Goal: Task Accomplishment & Management: Manage account settings

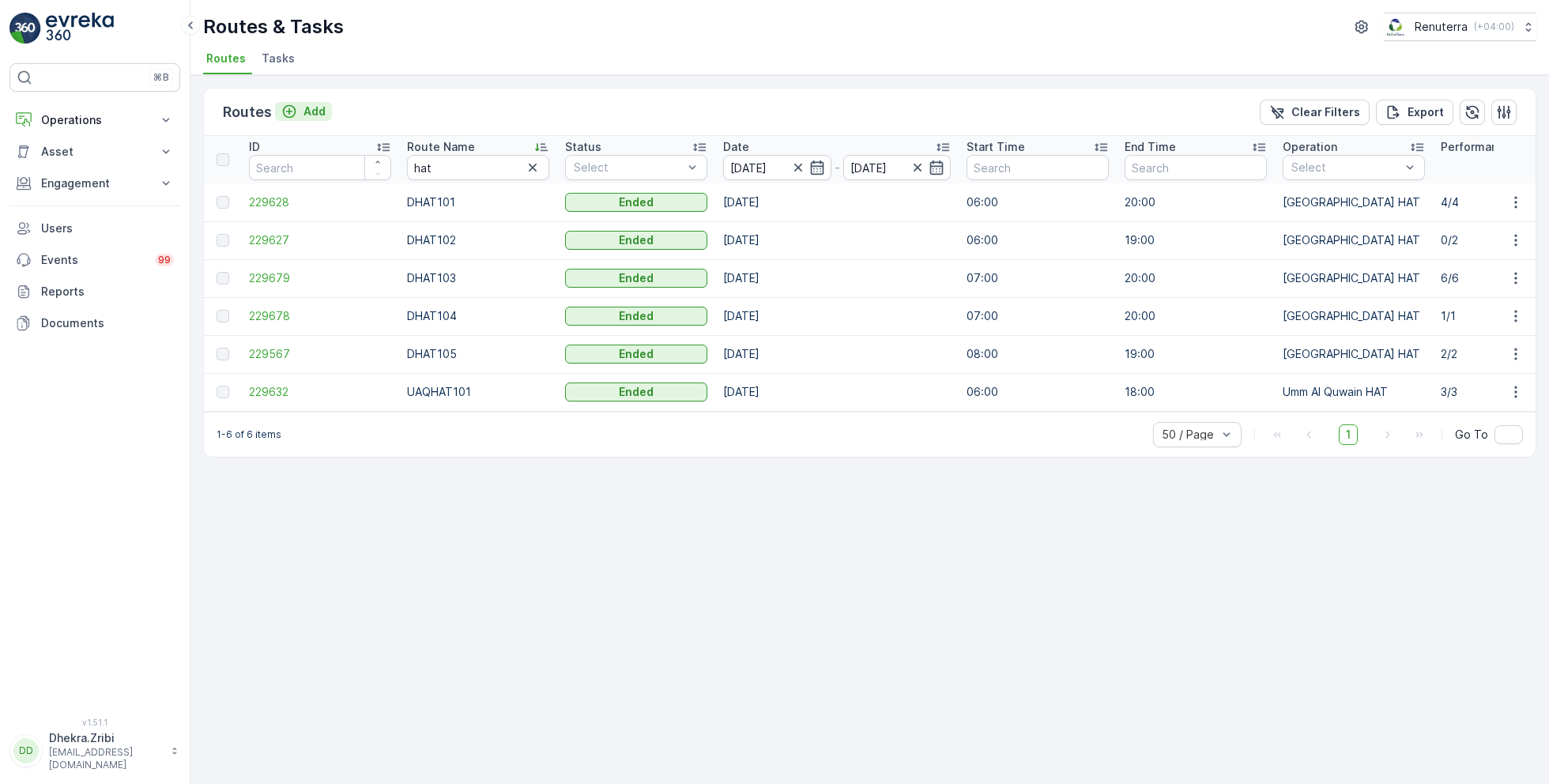
click at [306, 116] on p "Add" at bounding box center [315, 111] width 22 height 16
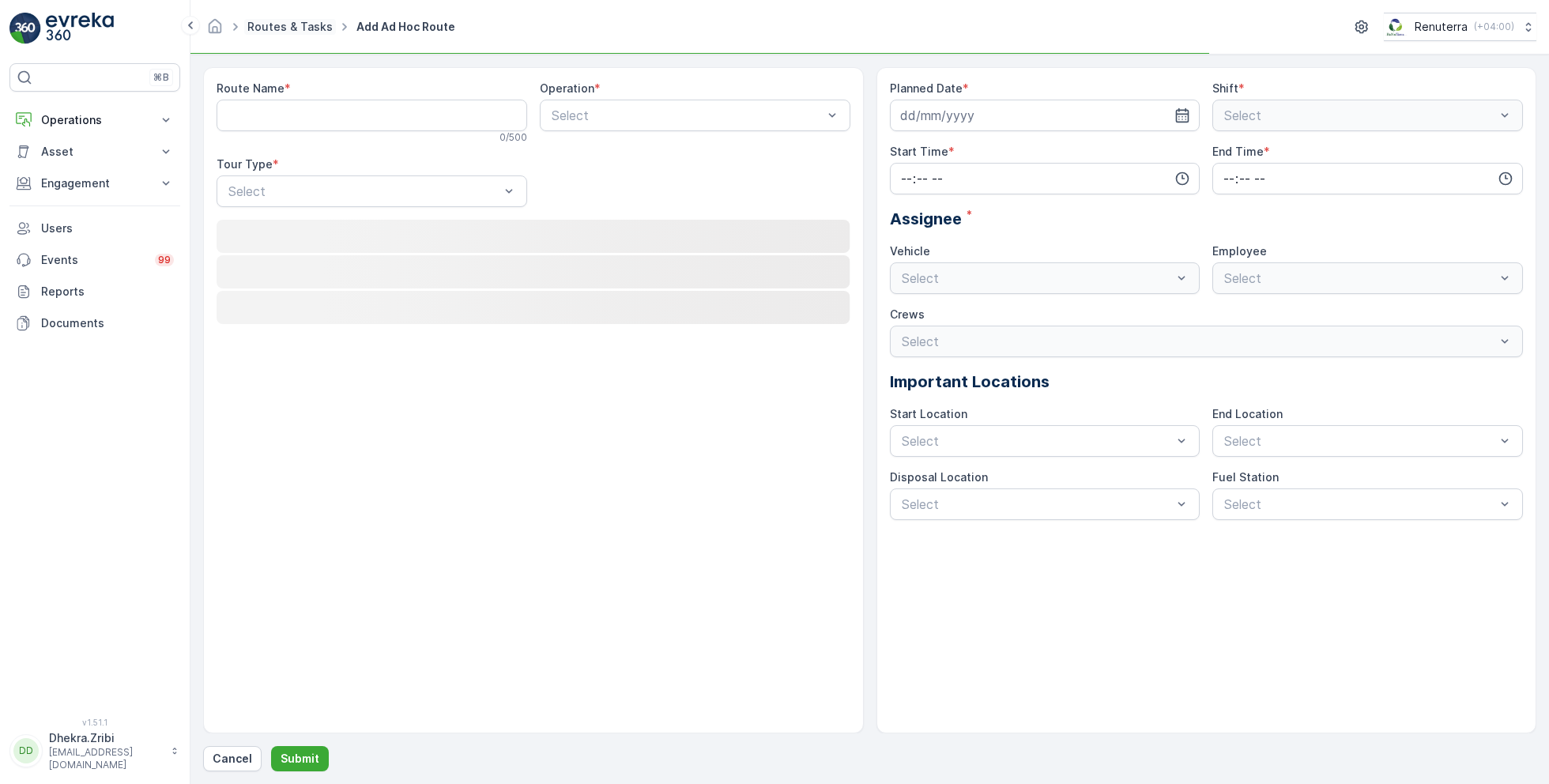
click at [273, 23] on link "Routes & Tasks" at bounding box center [289, 26] width 85 height 13
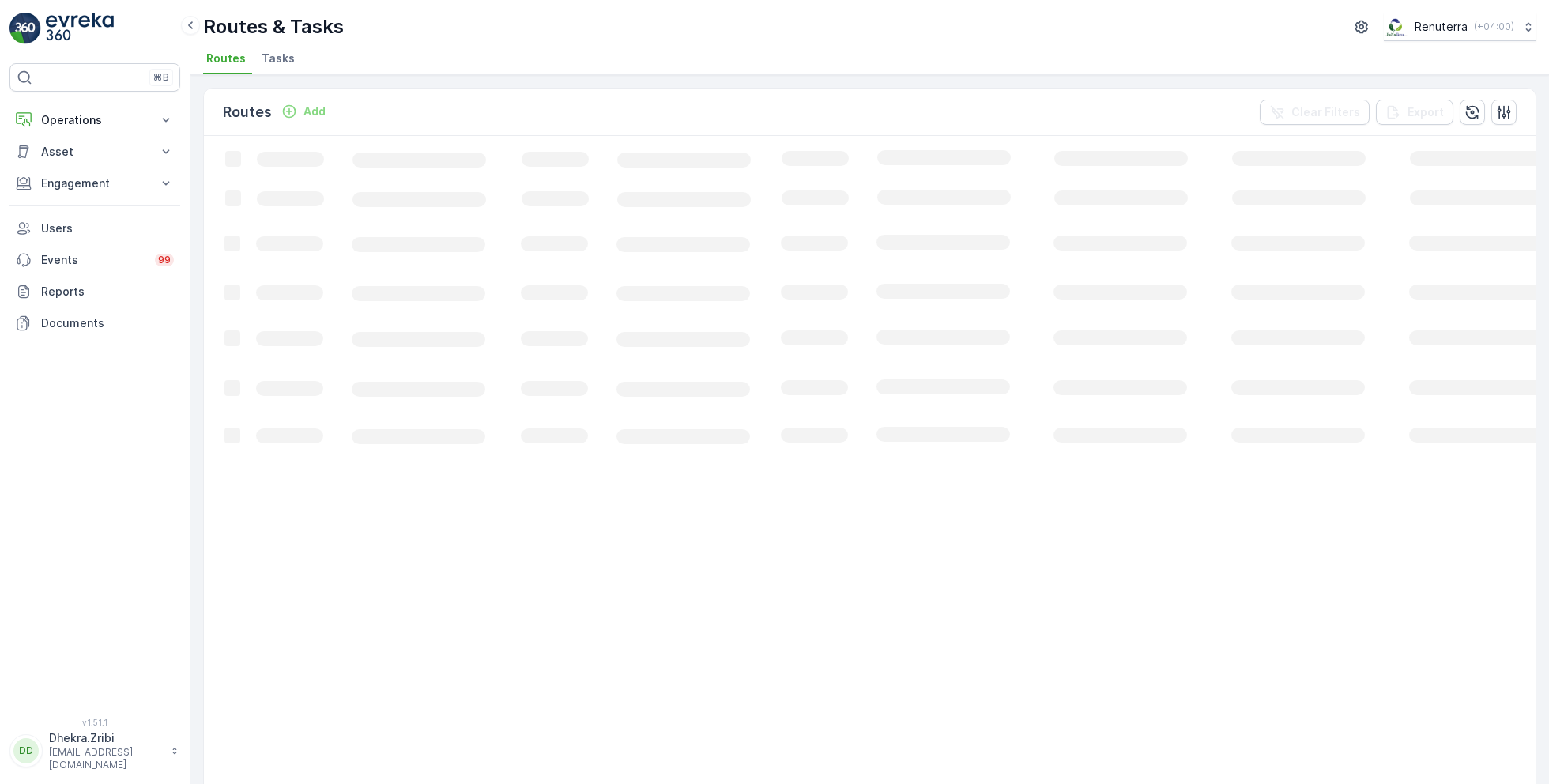
click at [267, 60] on span "Tasks" at bounding box center [278, 58] width 34 height 16
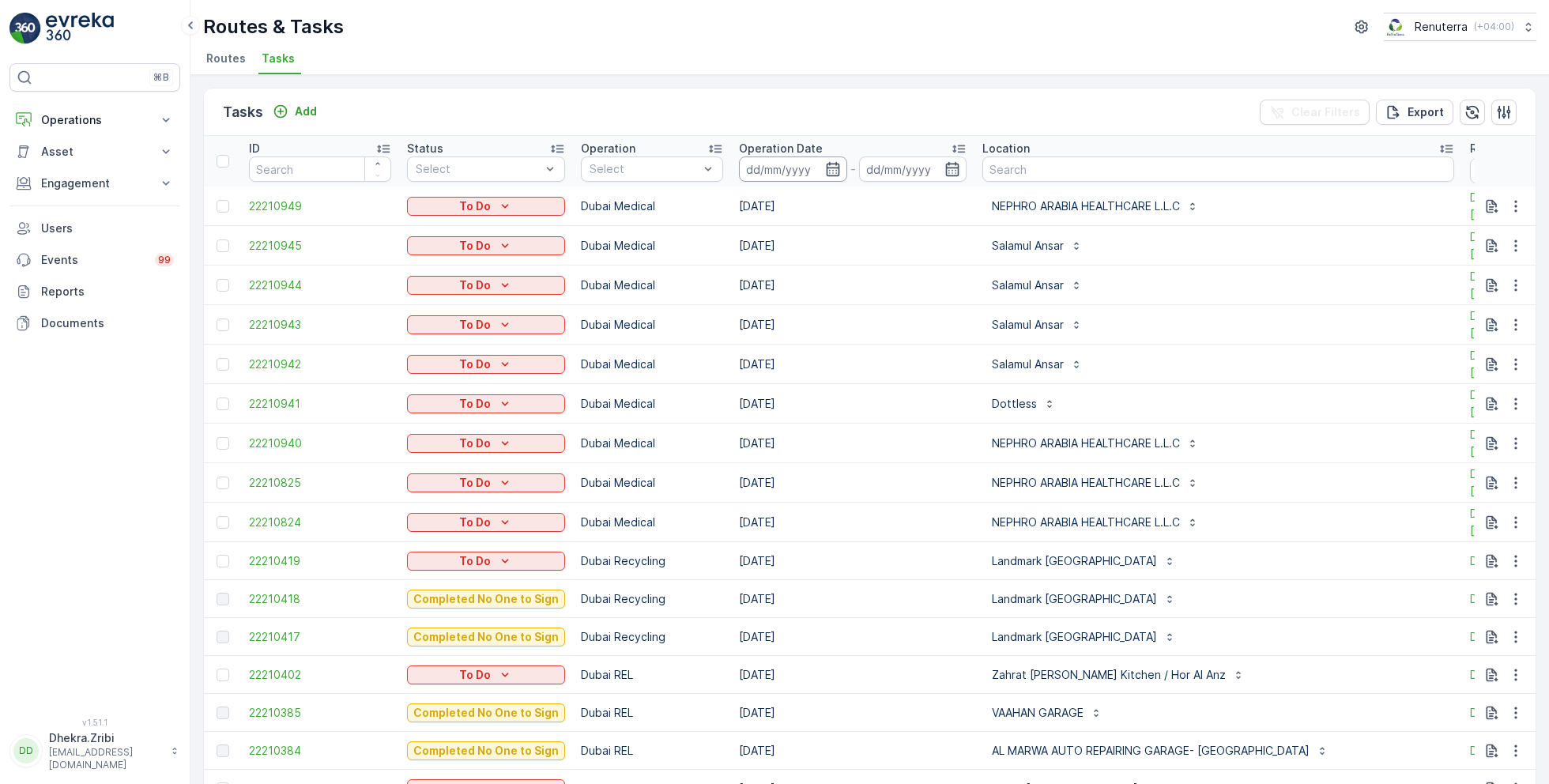
click at [790, 176] on input at bounding box center [793, 169] width 108 height 25
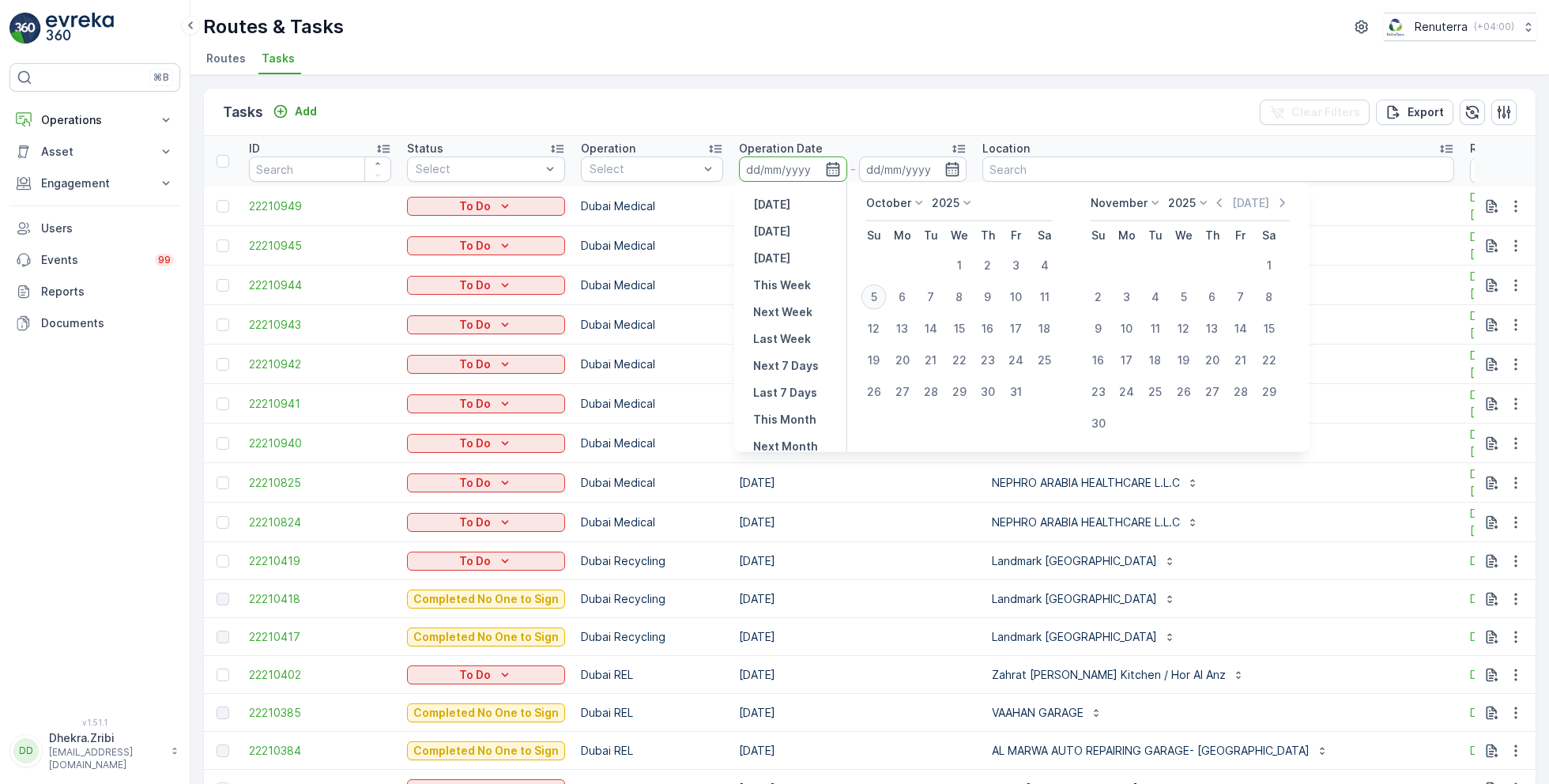
click at [879, 296] on div "5" at bounding box center [874, 297] width 25 height 25
type input "[DATE]"
click at [879, 296] on div "5" at bounding box center [874, 297] width 25 height 25
type input "[DATE]"
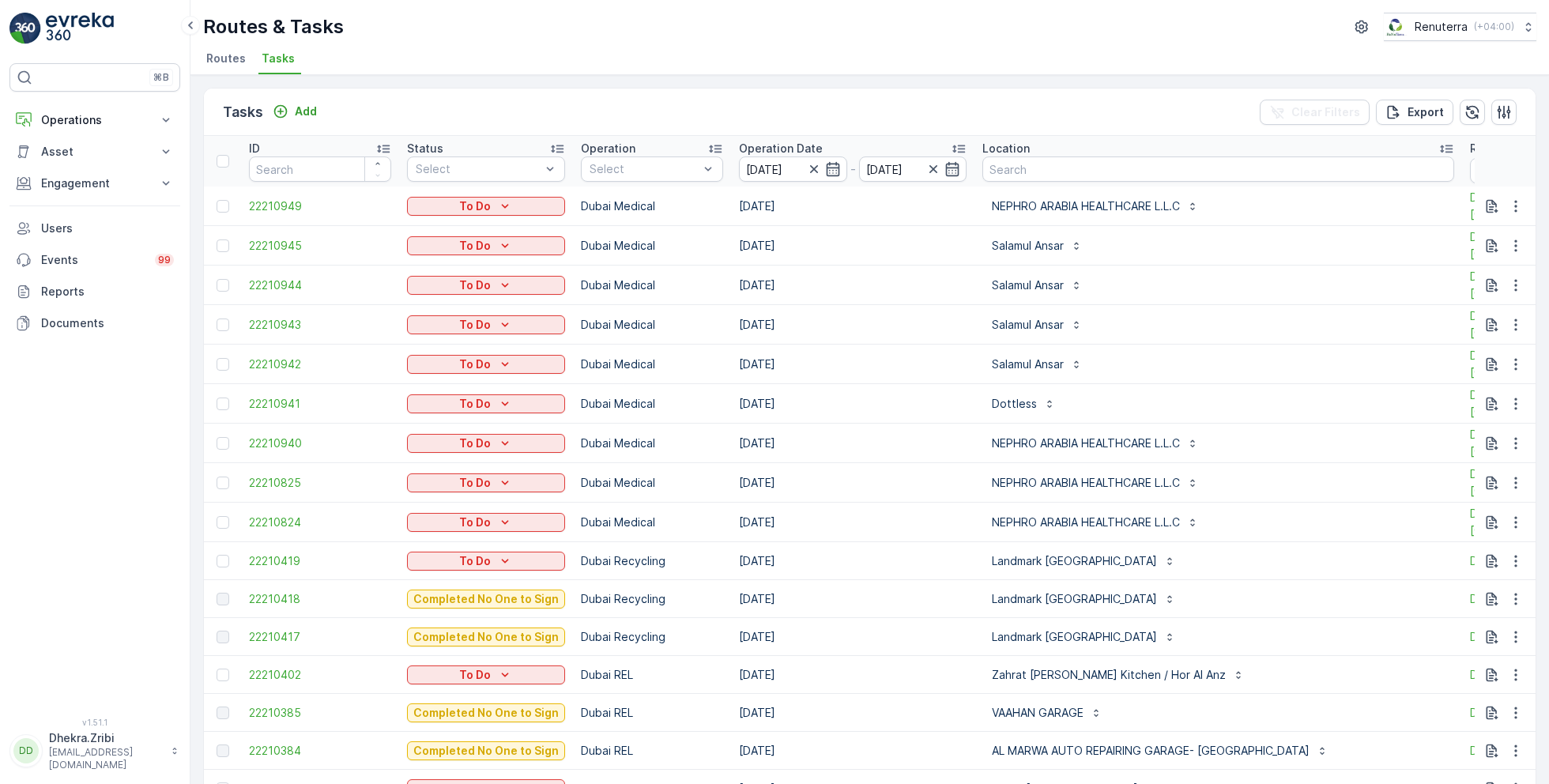
click at [852, 48] on ul "Routes Tasks" at bounding box center [864, 61] width 1320 height 27
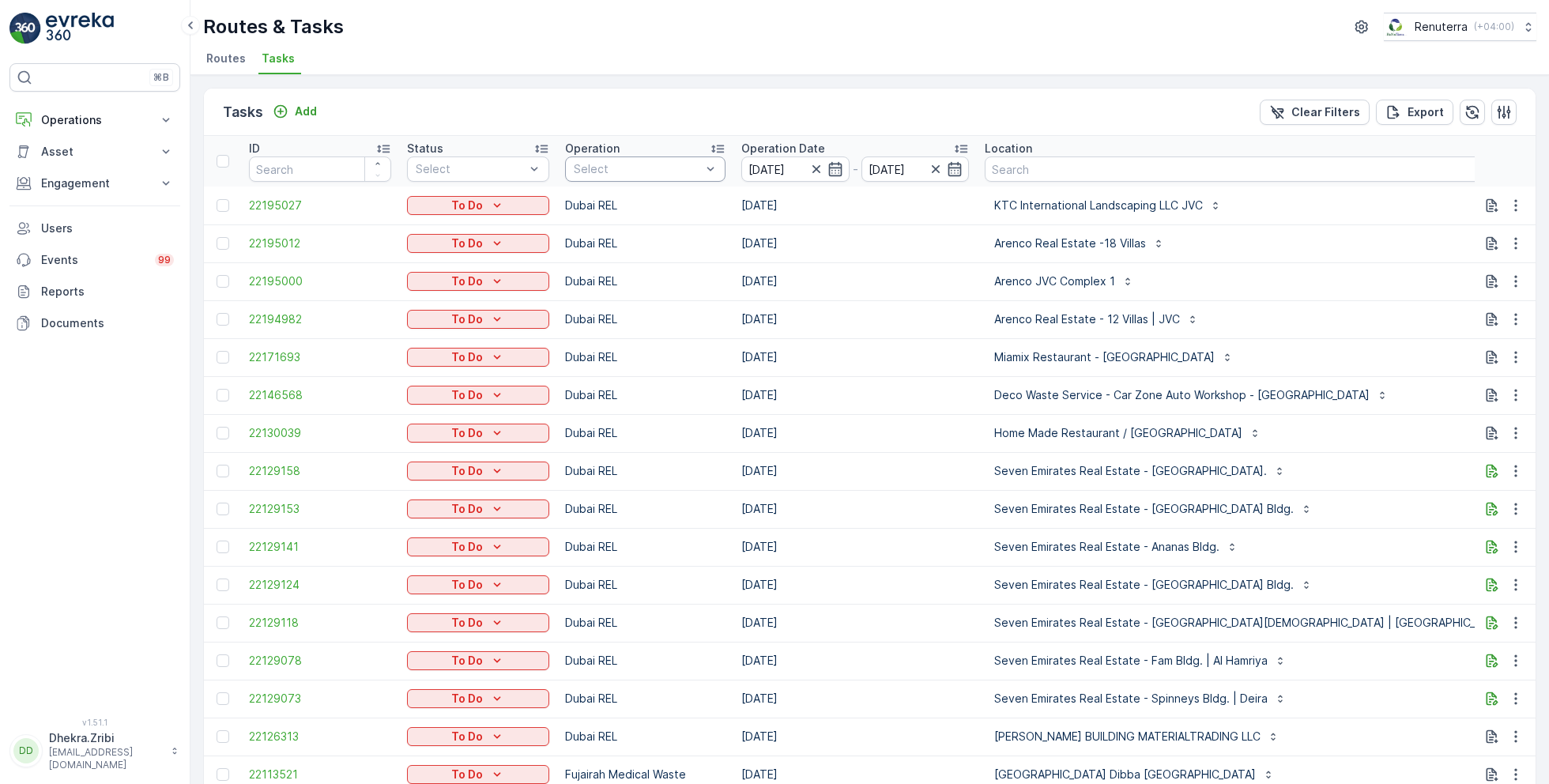
click at [599, 178] on div "Select" at bounding box center [645, 169] width 161 height 25
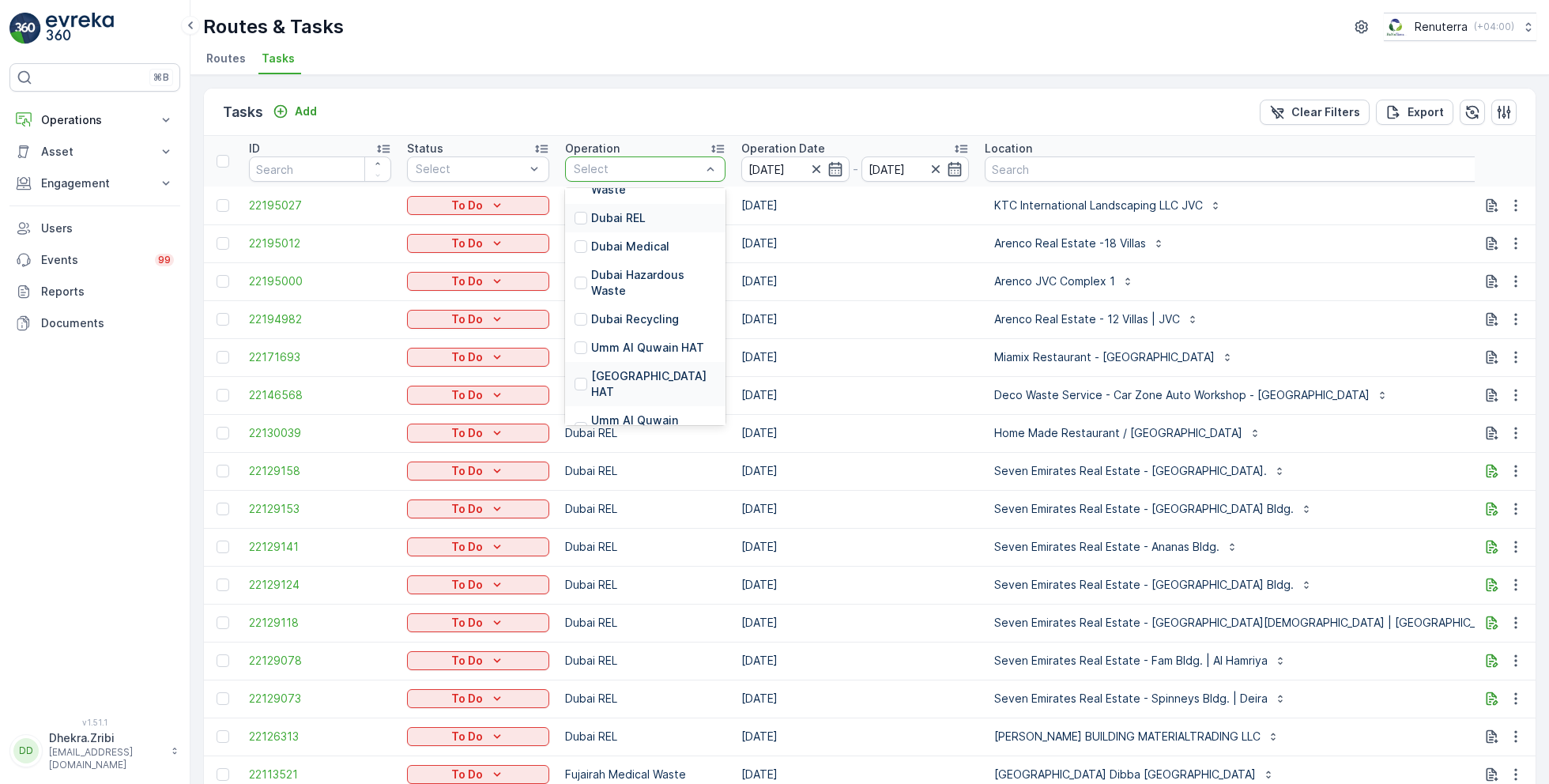
scroll to position [136, 0]
click at [613, 364] on p "[GEOGRAPHIC_DATA] HAT" at bounding box center [654, 380] width 125 height 32
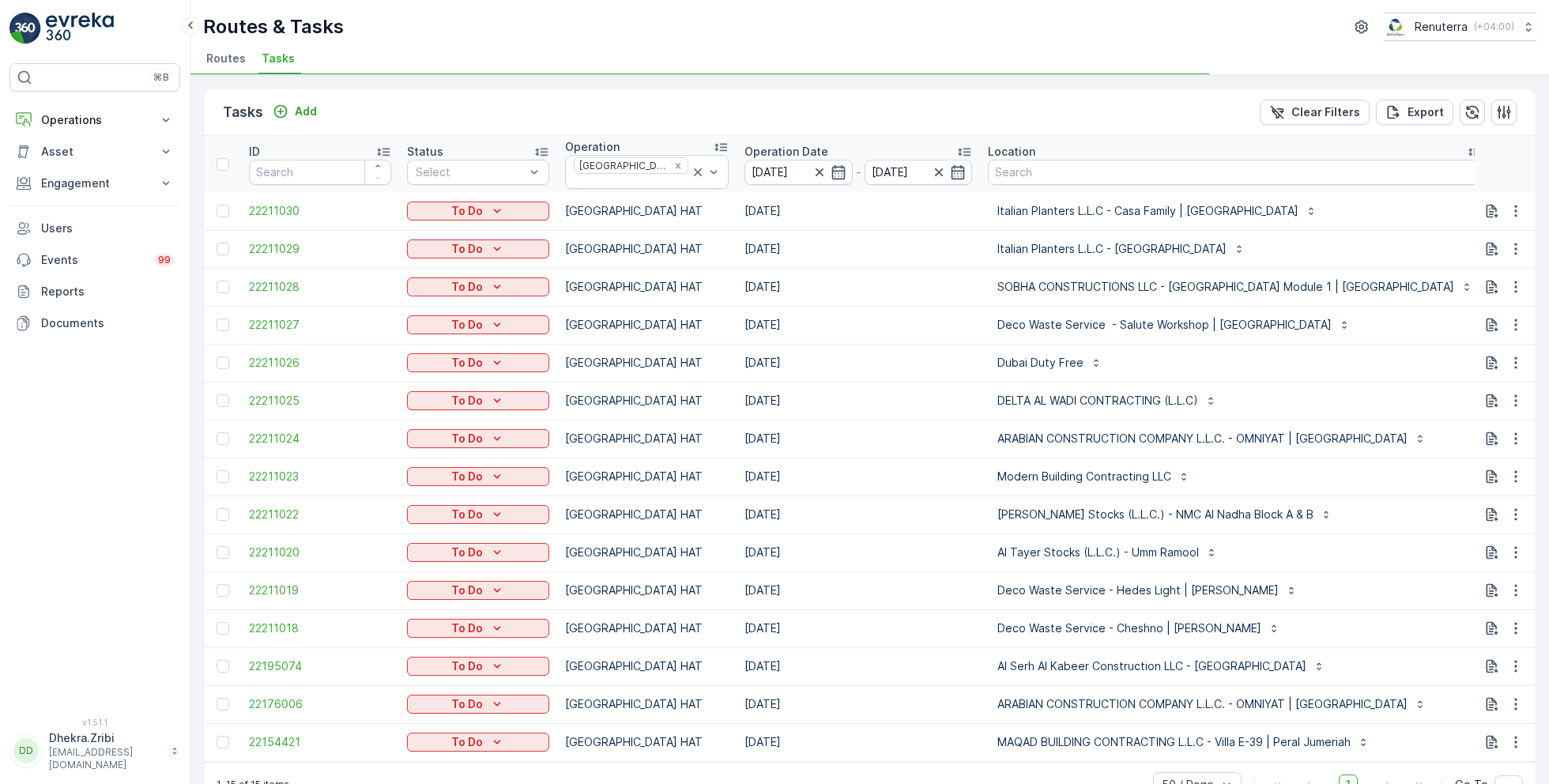
click at [1499, 168] on input "text" at bounding box center [1570, 174] width 142 height 25
type input "101"
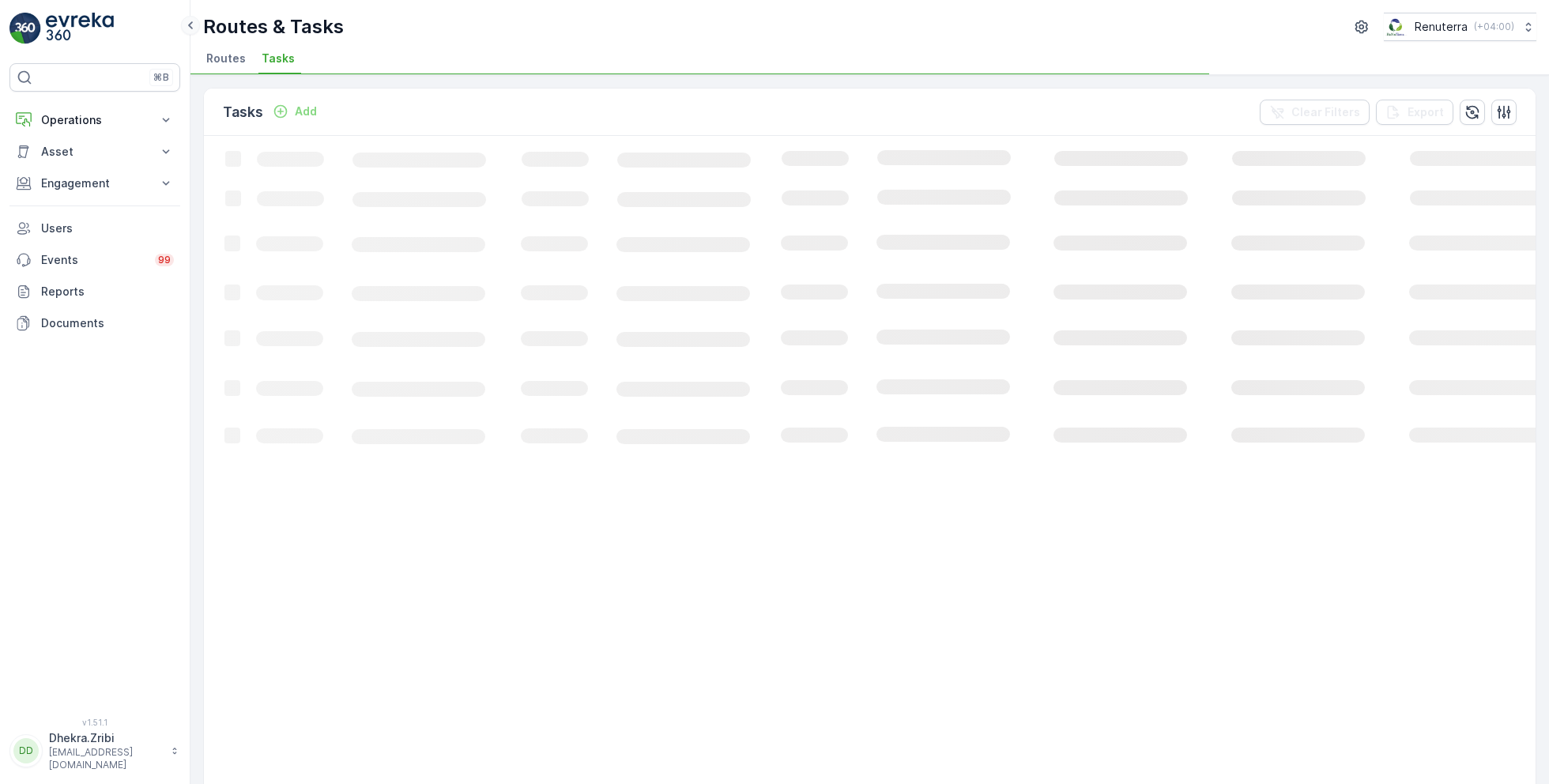
click at [187, 26] on icon at bounding box center [190, 25] width 18 height 19
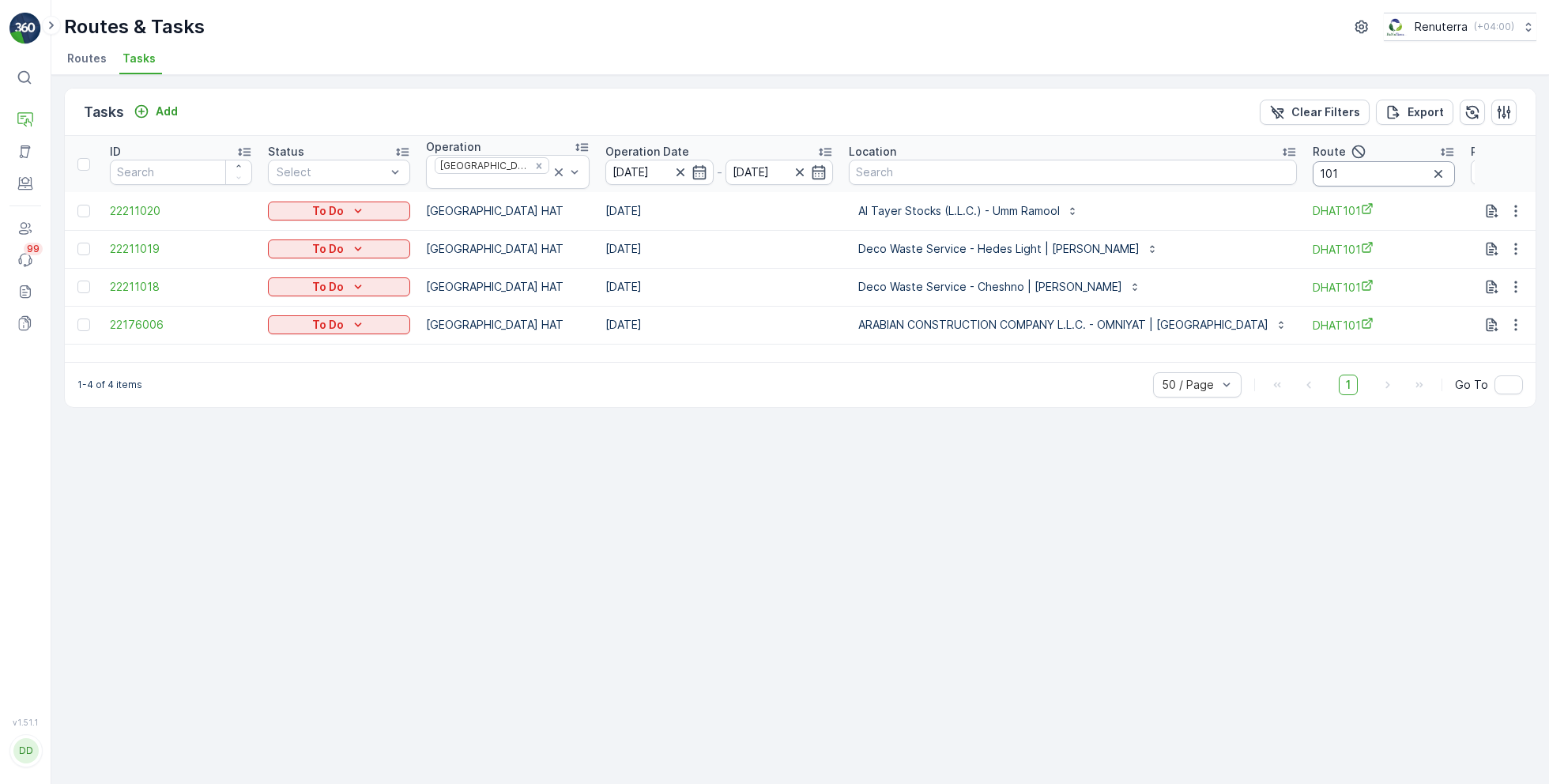
click at [1313, 175] on input "101" at bounding box center [1384, 174] width 142 height 25
type input "102"
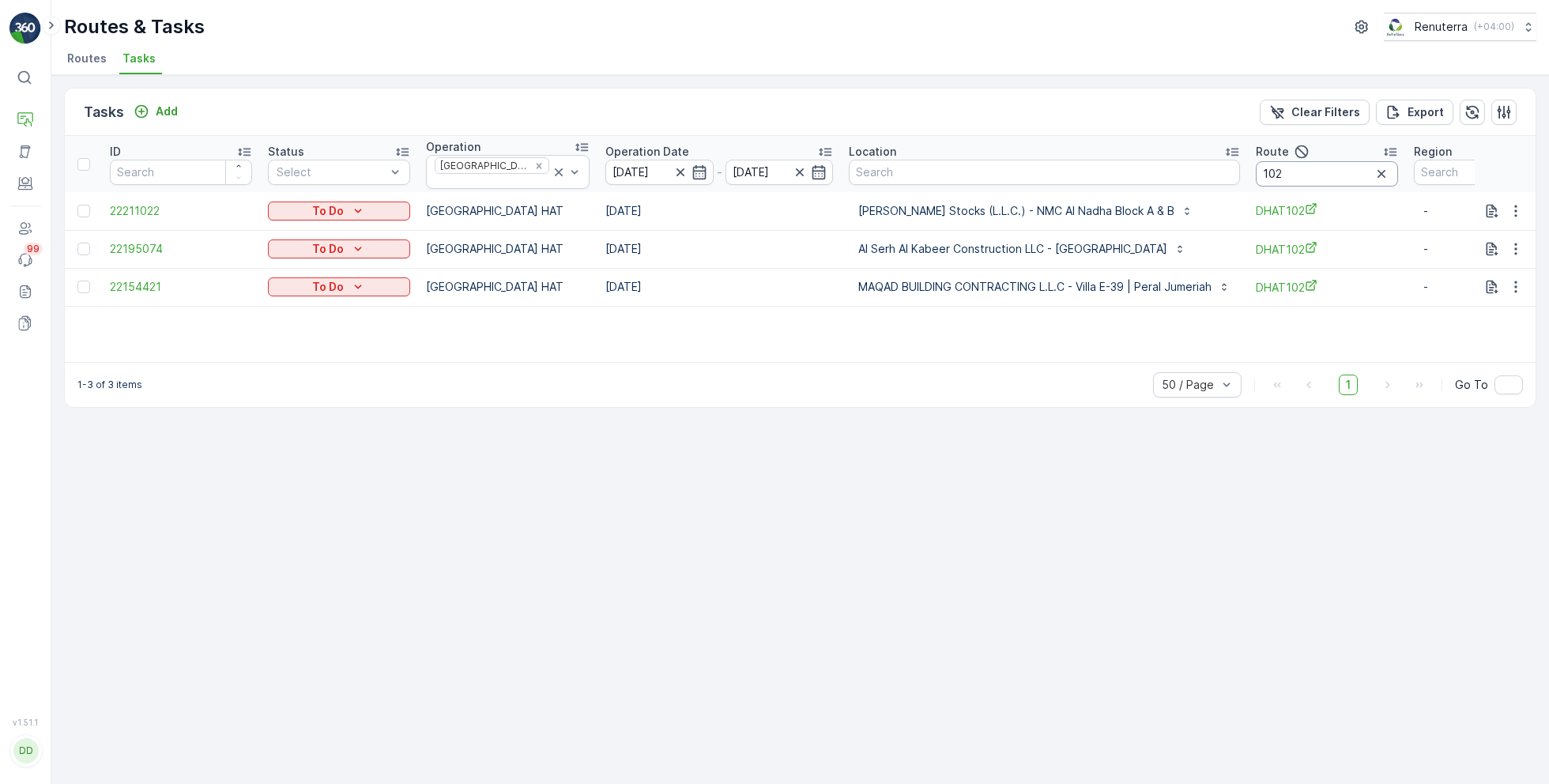
click at [1304, 177] on input "102" at bounding box center [1327, 174] width 142 height 25
type input "103"
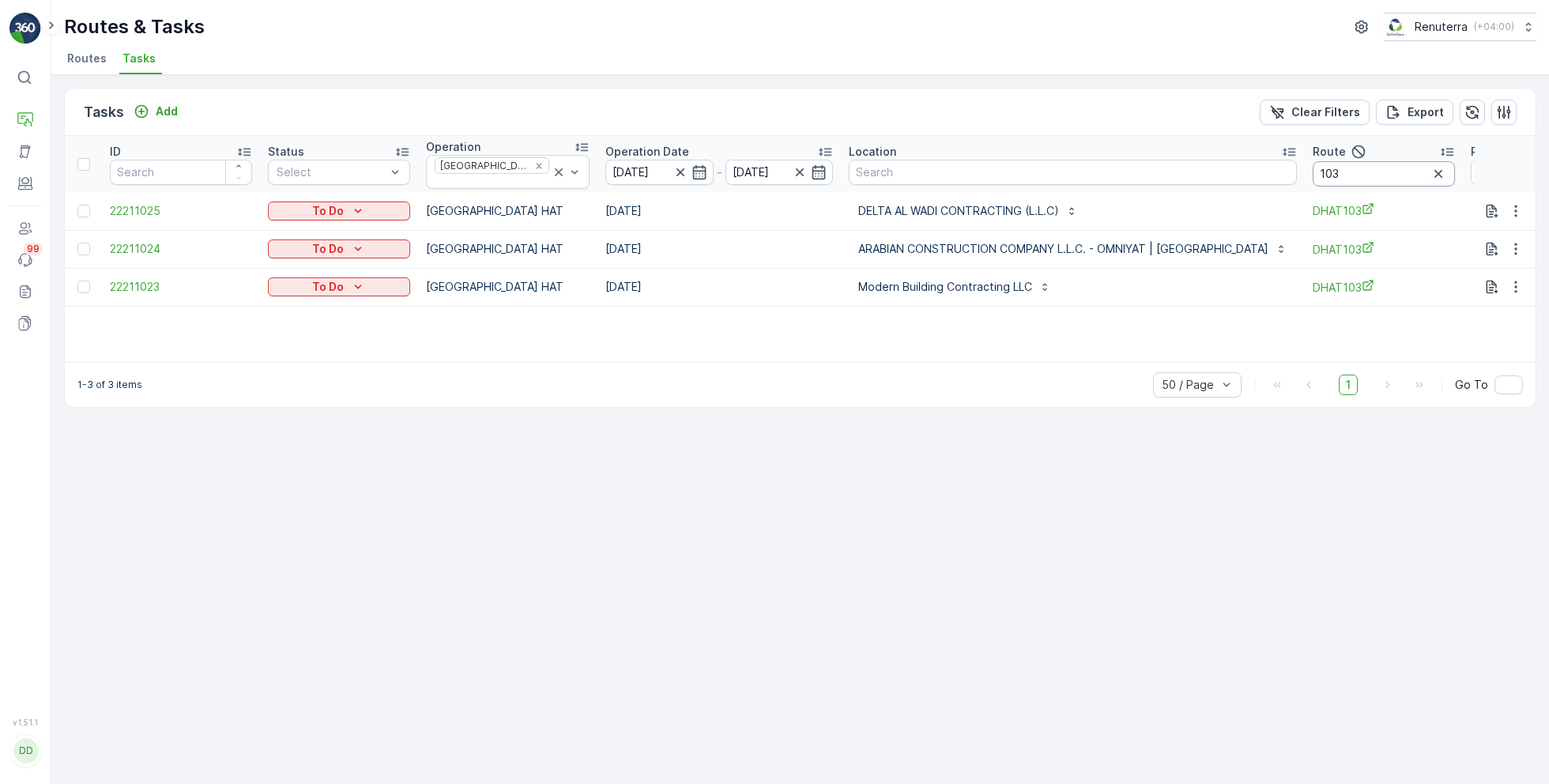
click at [1313, 172] on input "103" at bounding box center [1384, 174] width 142 height 25
type input "104"
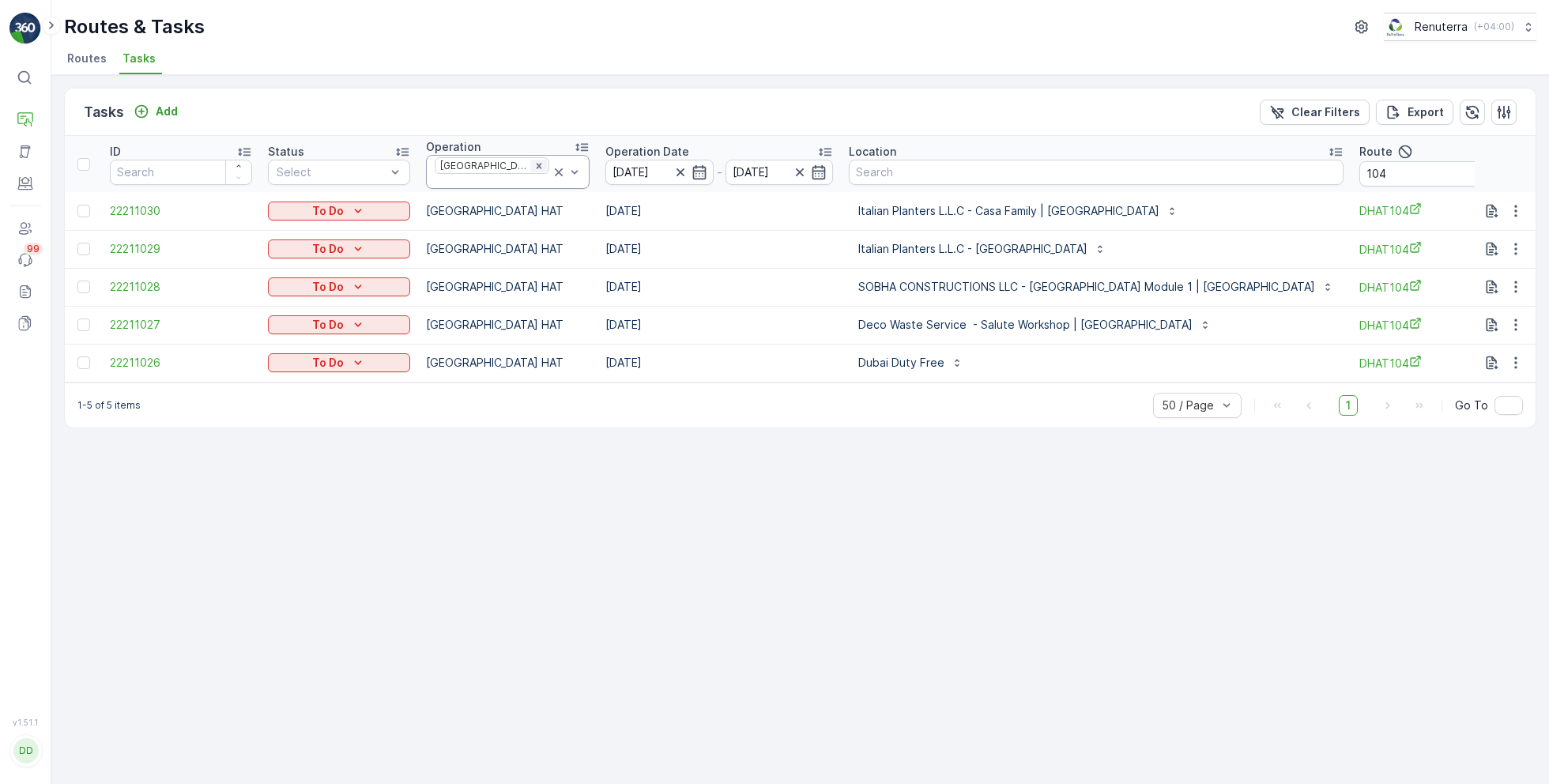
click at [536, 167] on icon "Remove Dubai HAT" at bounding box center [539, 165] width 6 height 6
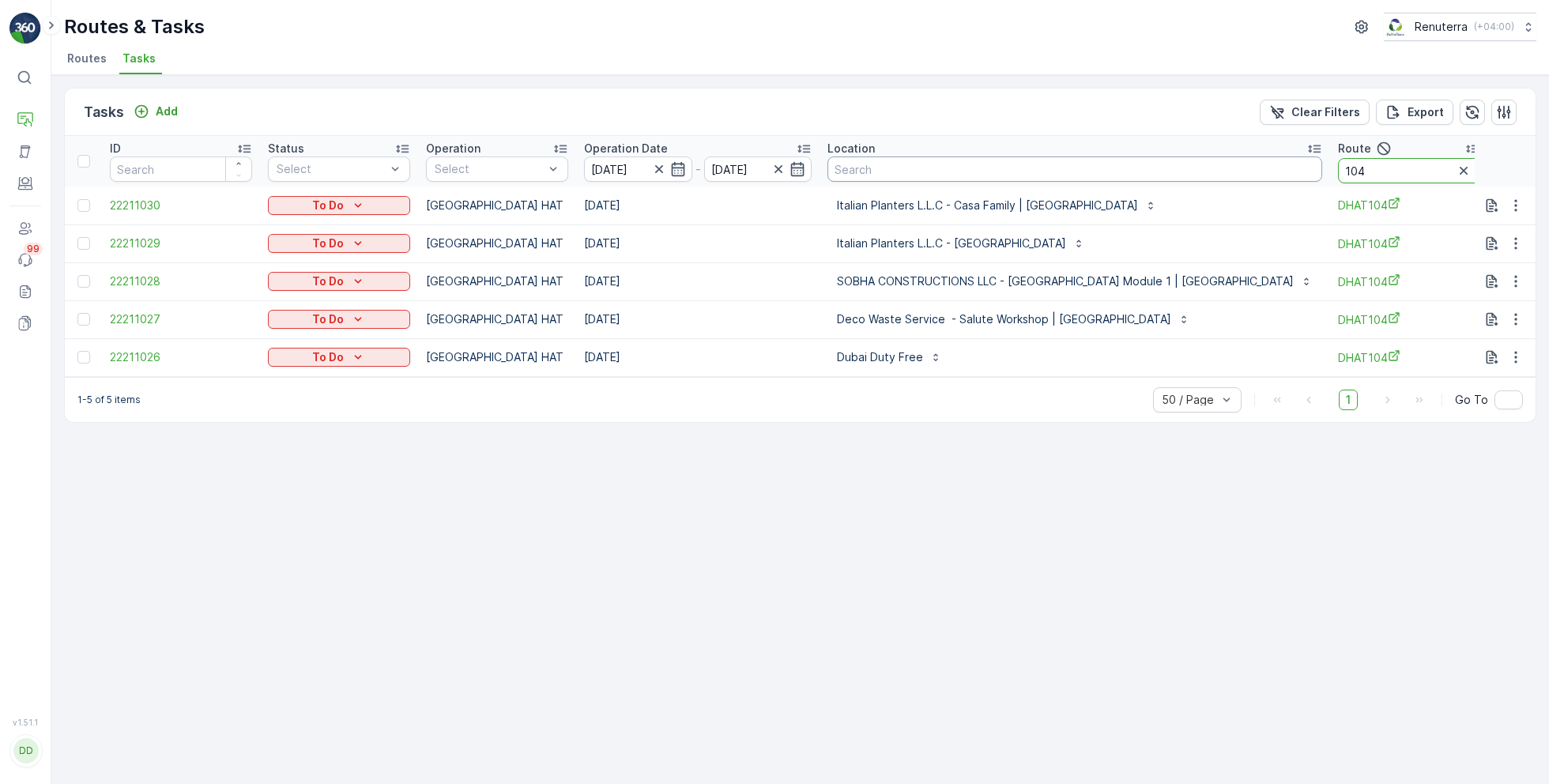
drag, startPoint x: 1336, startPoint y: 164, endPoint x: 1260, endPoint y: 163, distance: 76.0
click at [1260, 163] on tr "ID Status Select Operation Select Operation Date 05.10.2025 - 05.10.2025 Locati…" at bounding box center [886, 161] width 1643 height 50
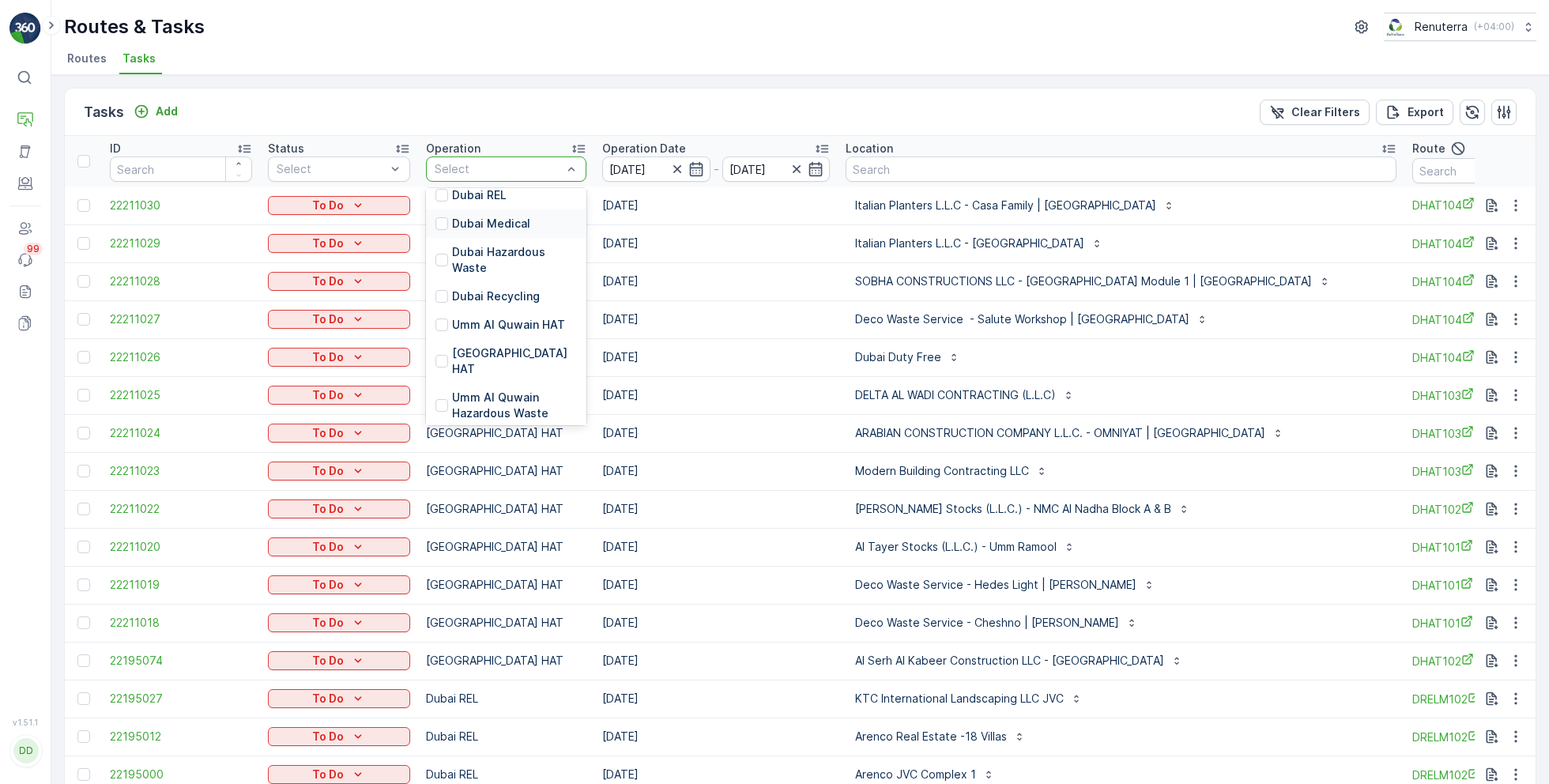
scroll to position [187, 0]
click at [479, 403] on p "Dubai Roro" at bounding box center [482, 411] width 60 height 16
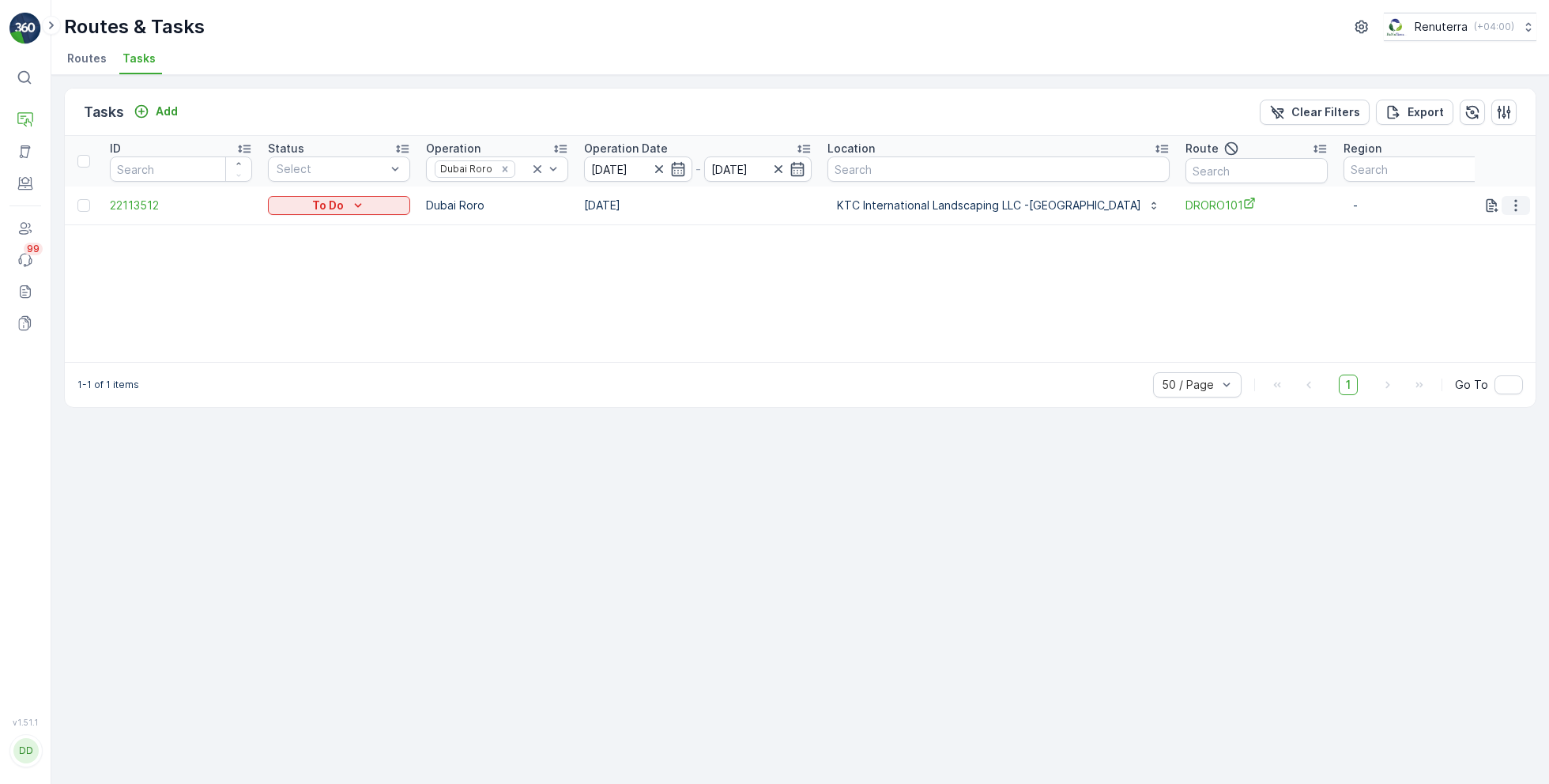
click at [1512, 202] on icon "button" at bounding box center [1515, 205] width 16 height 16
click at [1449, 299] on span "Remove from Route" at bounding box center [1490, 294] width 106 height 16
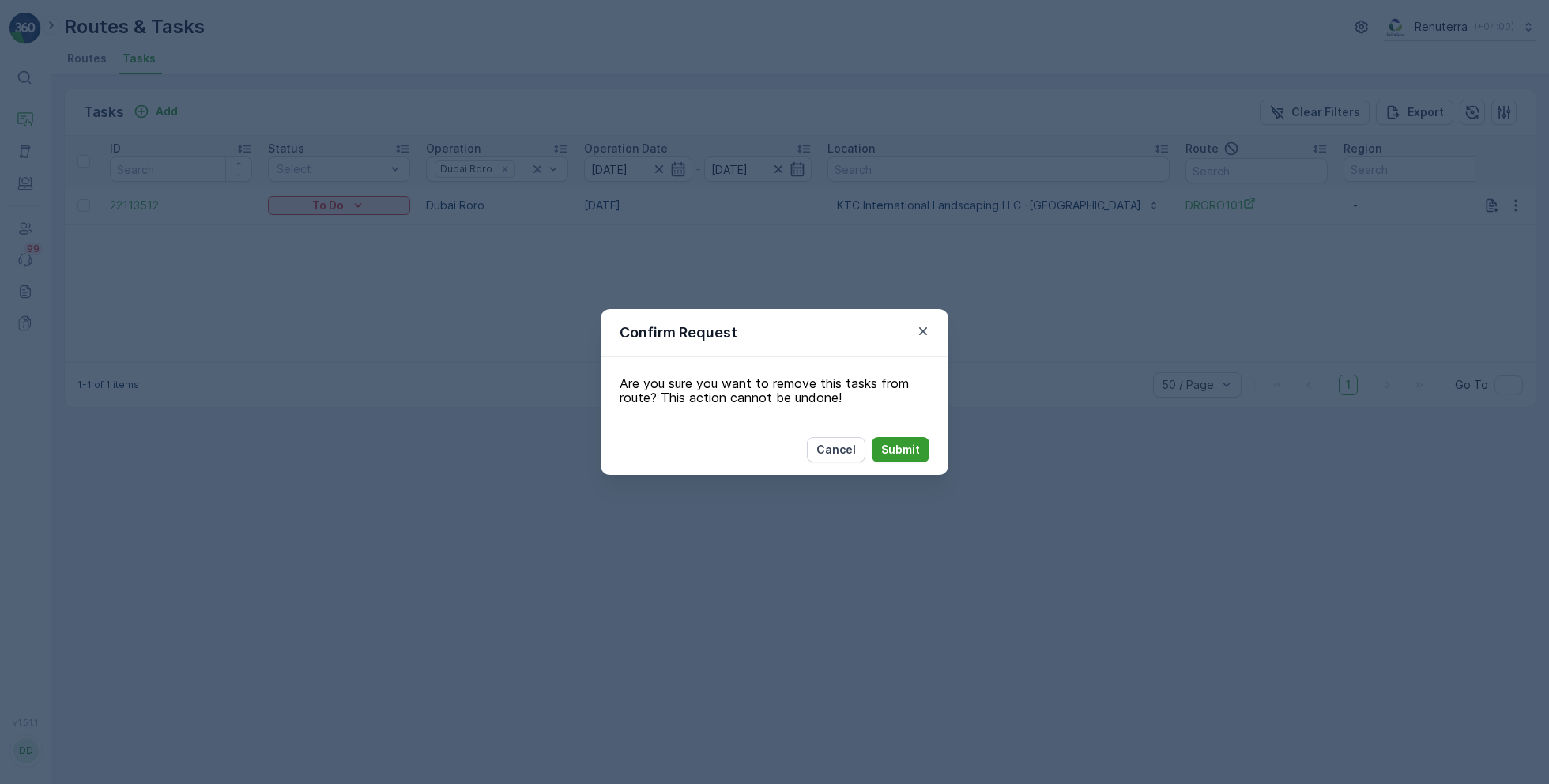
click at [908, 450] on p "Submit" at bounding box center [900, 449] width 38 height 16
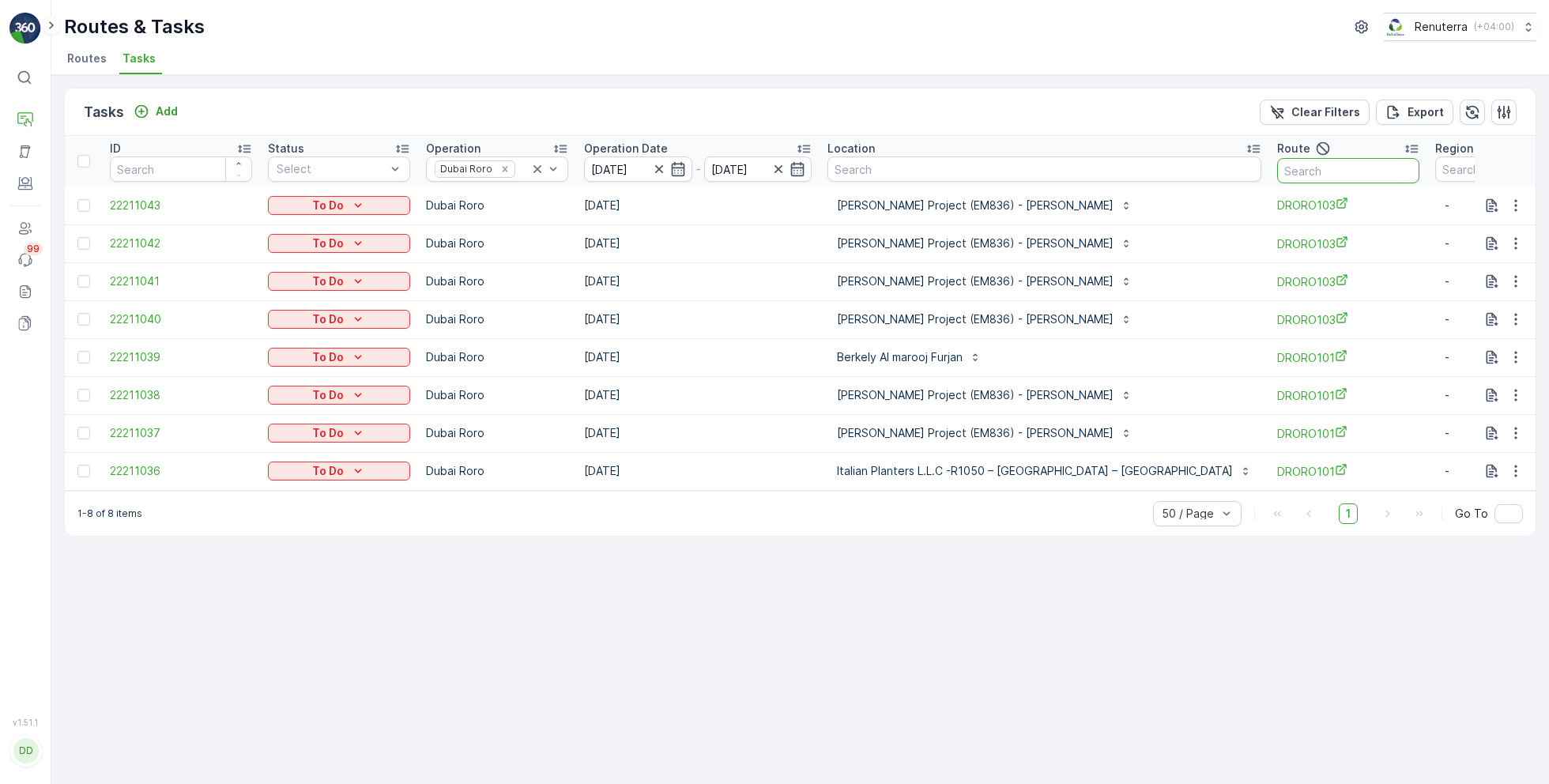
click at [1277, 159] on input "text" at bounding box center [1348, 170] width 142 height 25
type input "101"
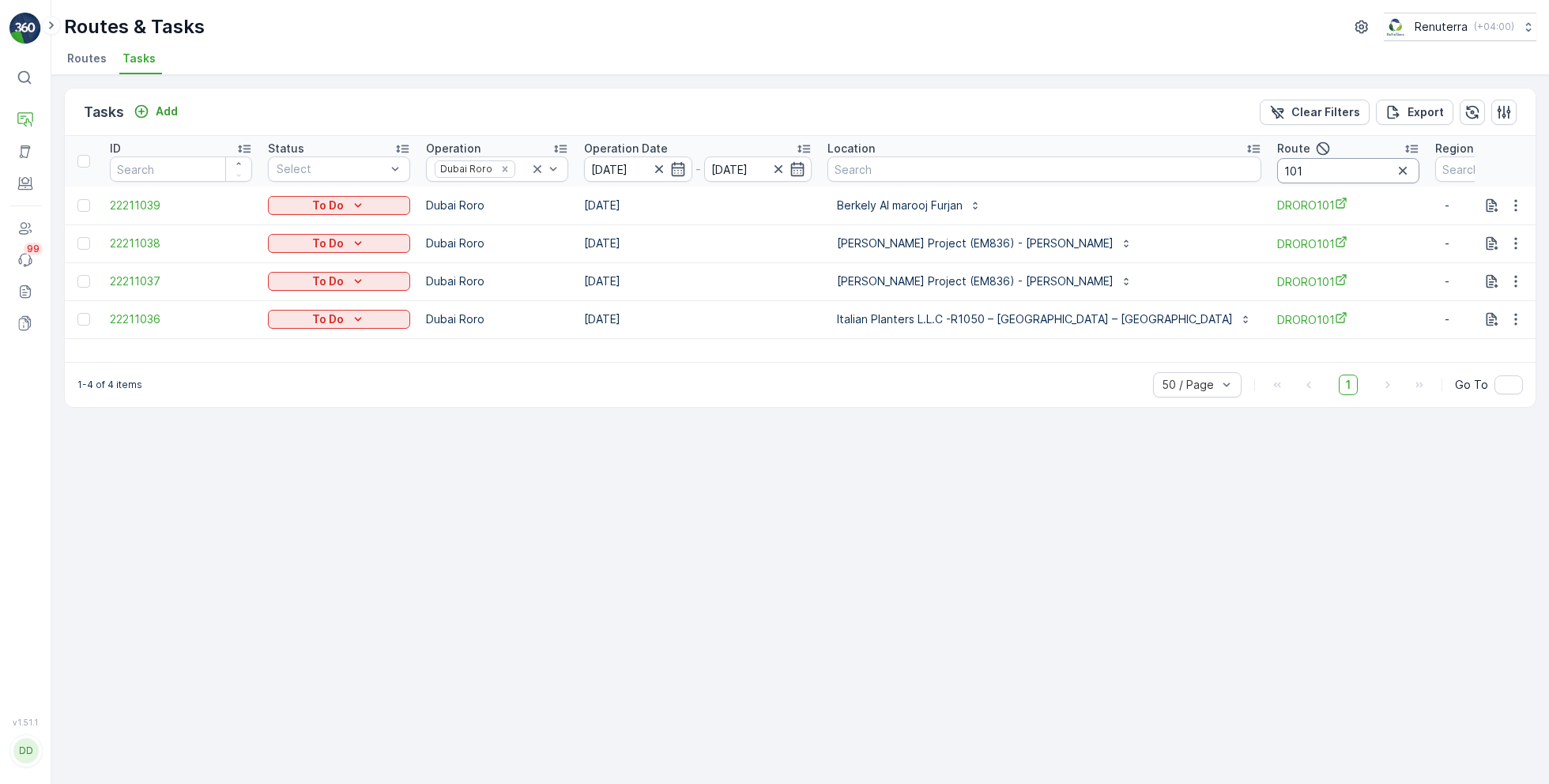
click at [1277, 159] on input "101" at bounding box center [1348, 170] width 142 height 25
click at [1277, 172] on input "101" at bounding box center [1348, 170] width 142 height 25
type input "103"
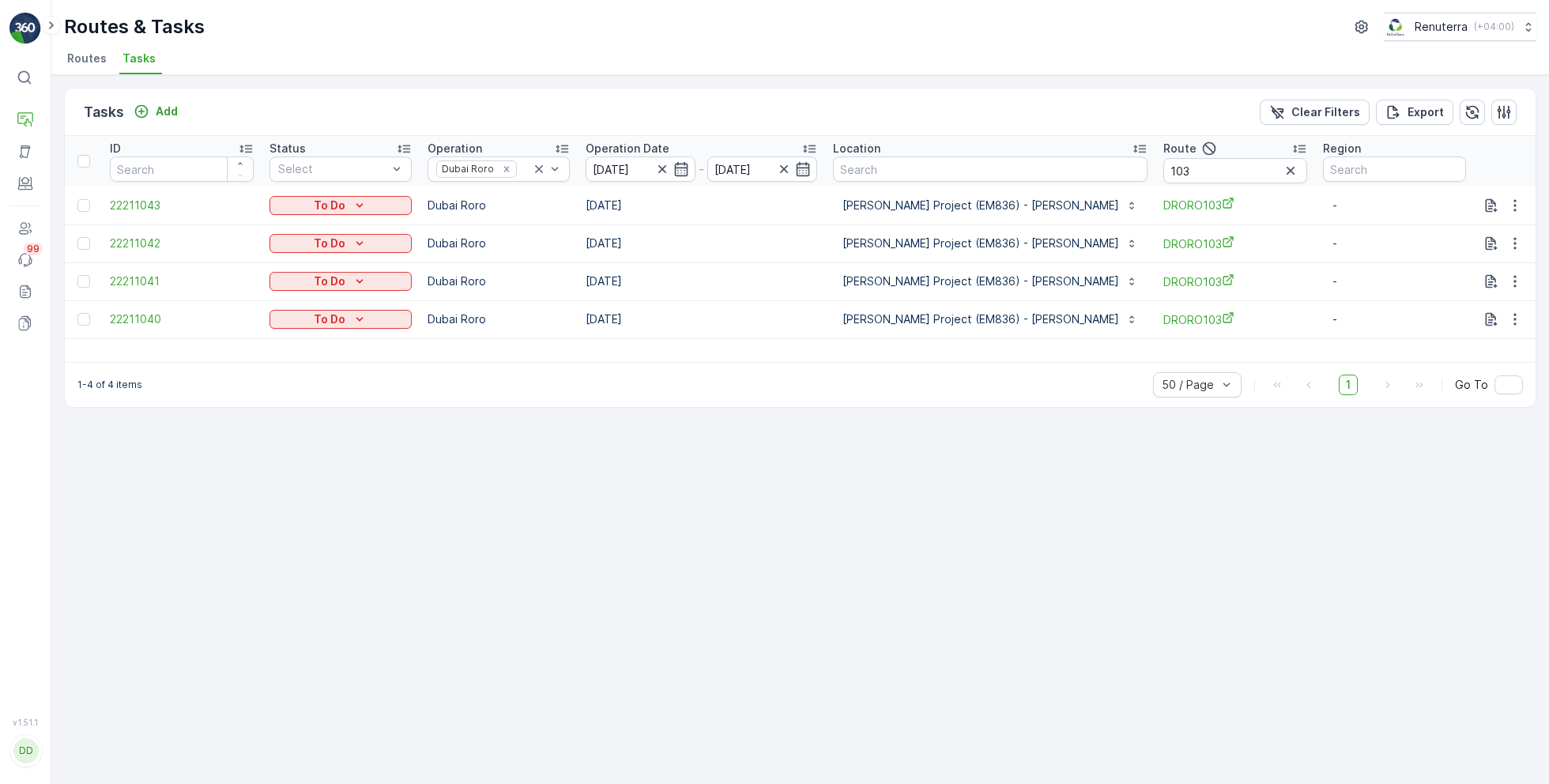
click at [102, 61] on span "Routes" at bounding box center [87, 58] width 39 height 16
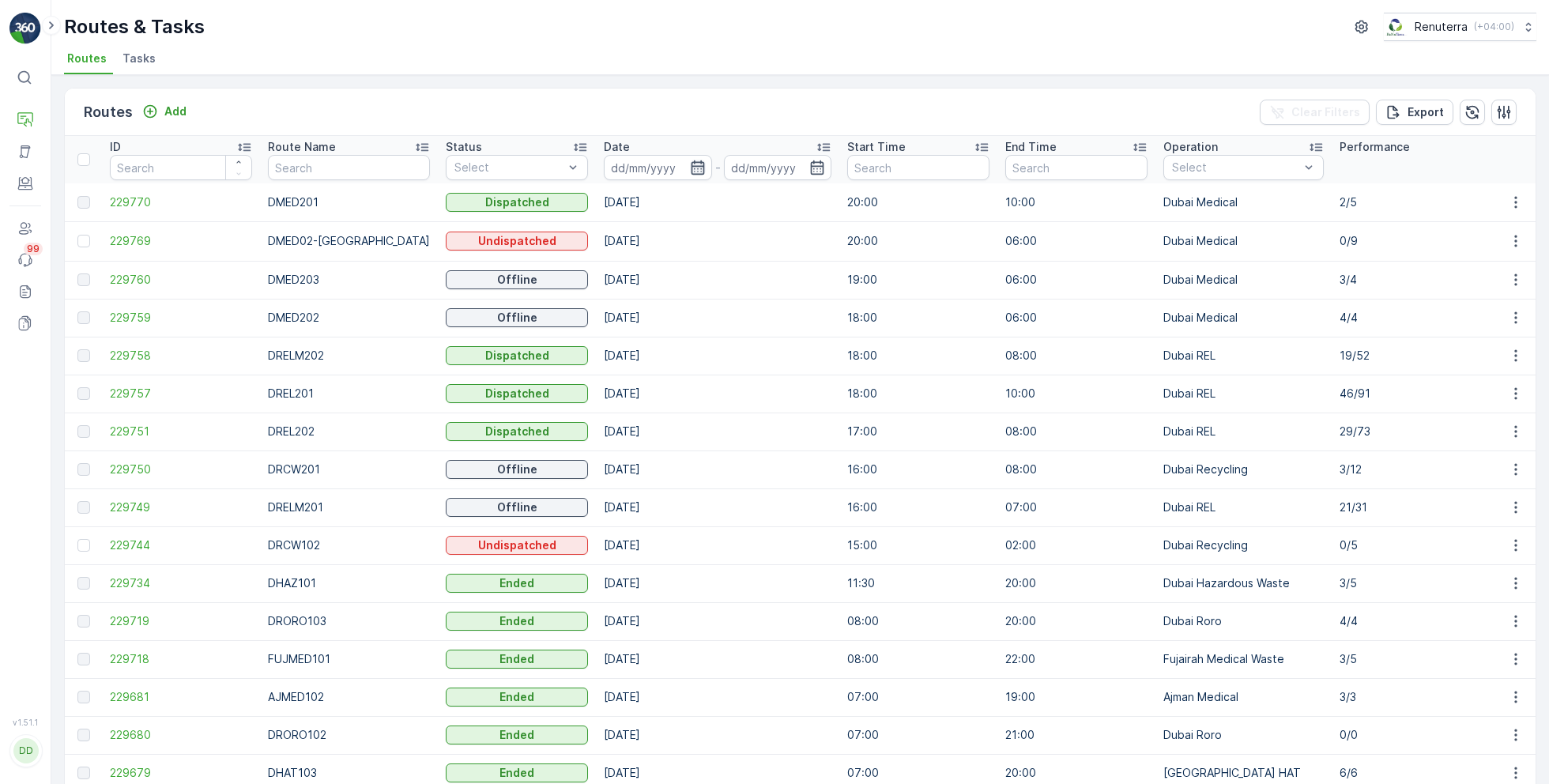
click at [690, 165] on icon "button" at bounding box center [697, 167] width 16 height 16
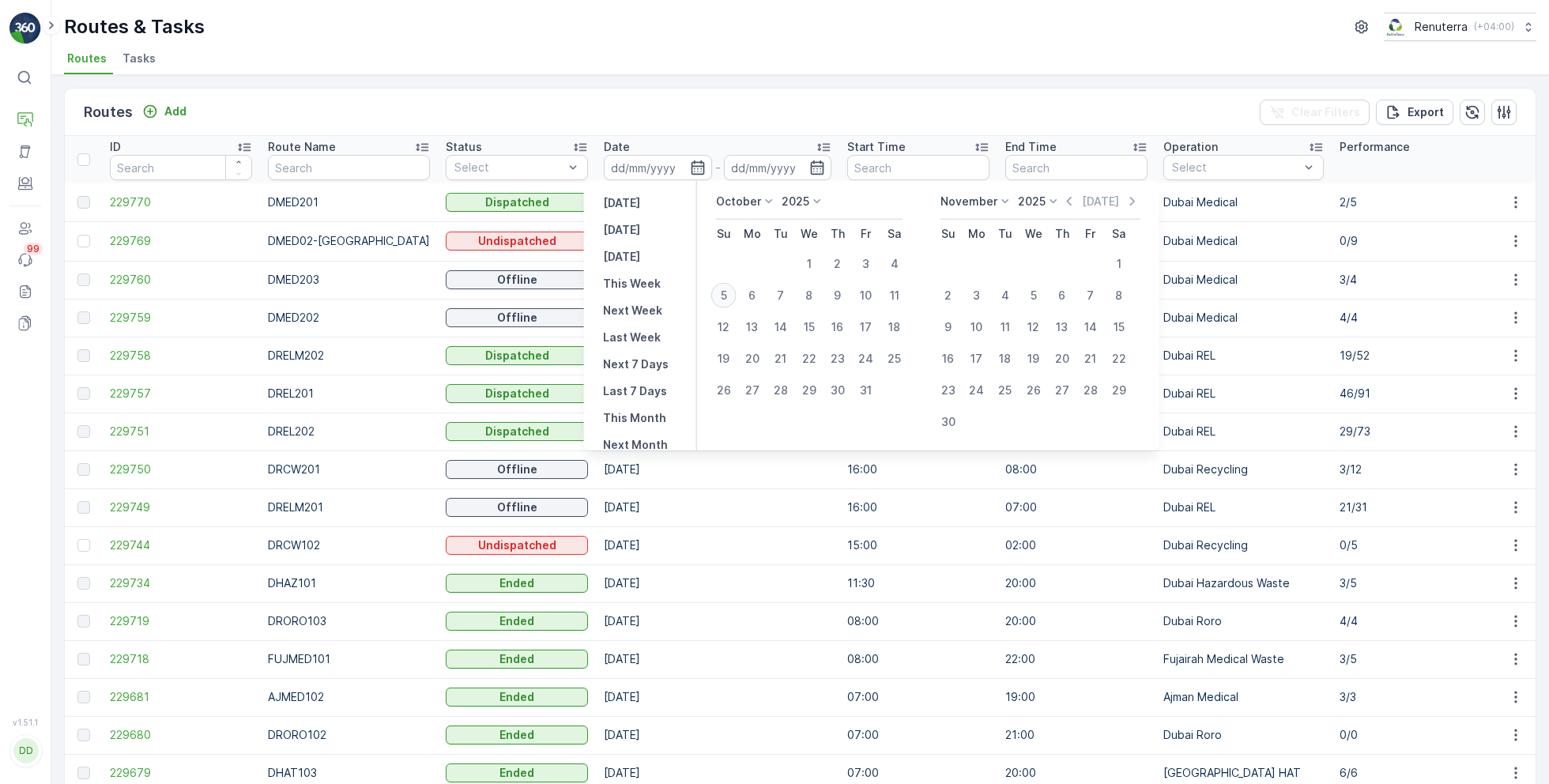
click at [730, 296] on div "5" at bounding box center [724, 295] width 25 height 25
type input "[DATE]"
click at [730, 296] on div "5" at bounding box center [724, 295] width 25 height 25
type input "[DATE]"
click at [743, 50] on ul "Routes Tasks" at bounding box center [794, 61] width 1459 height 27
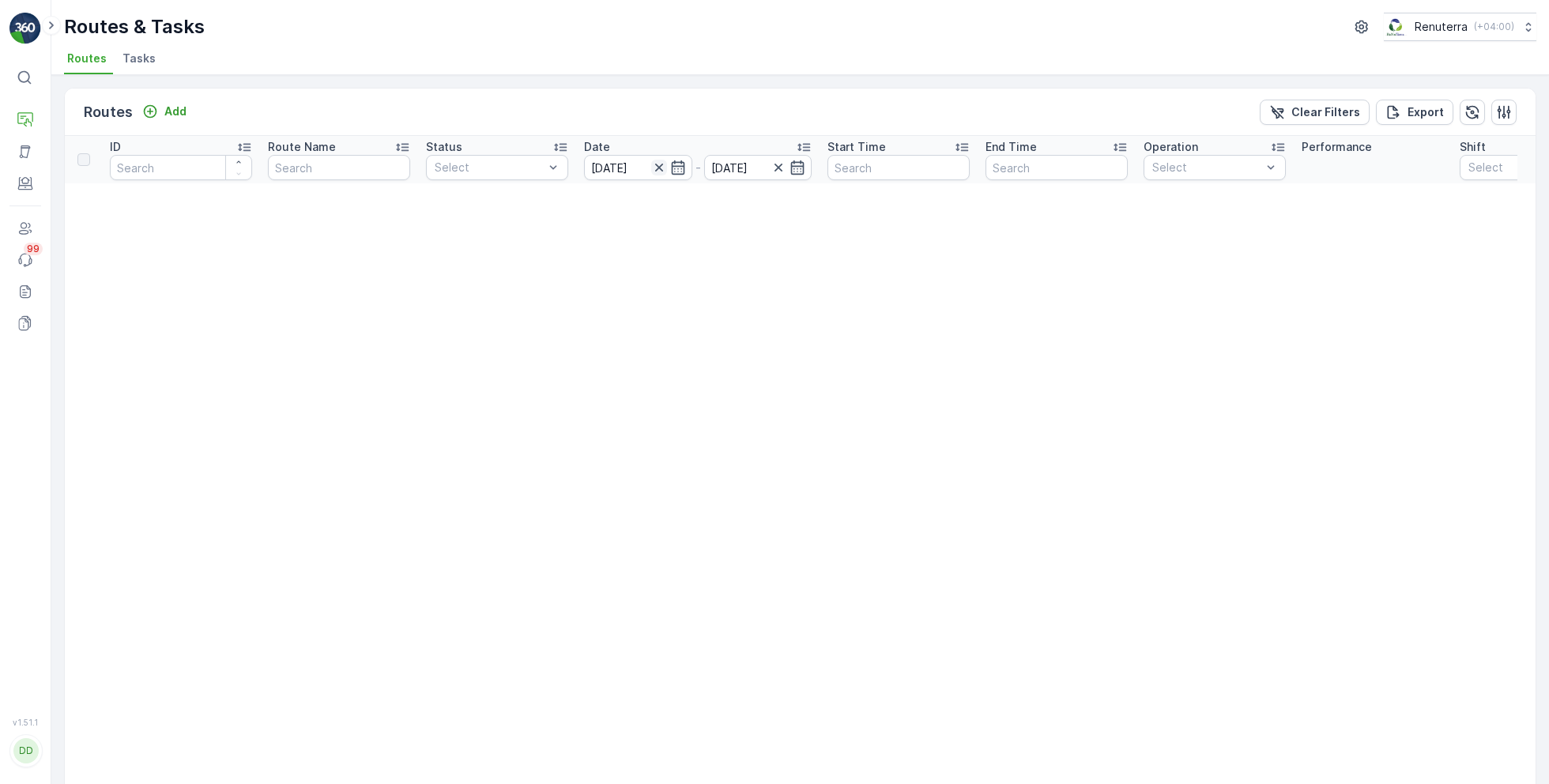
click at [664, 167] on icon "button" at bounding box center [658, 167] width 16 height 16
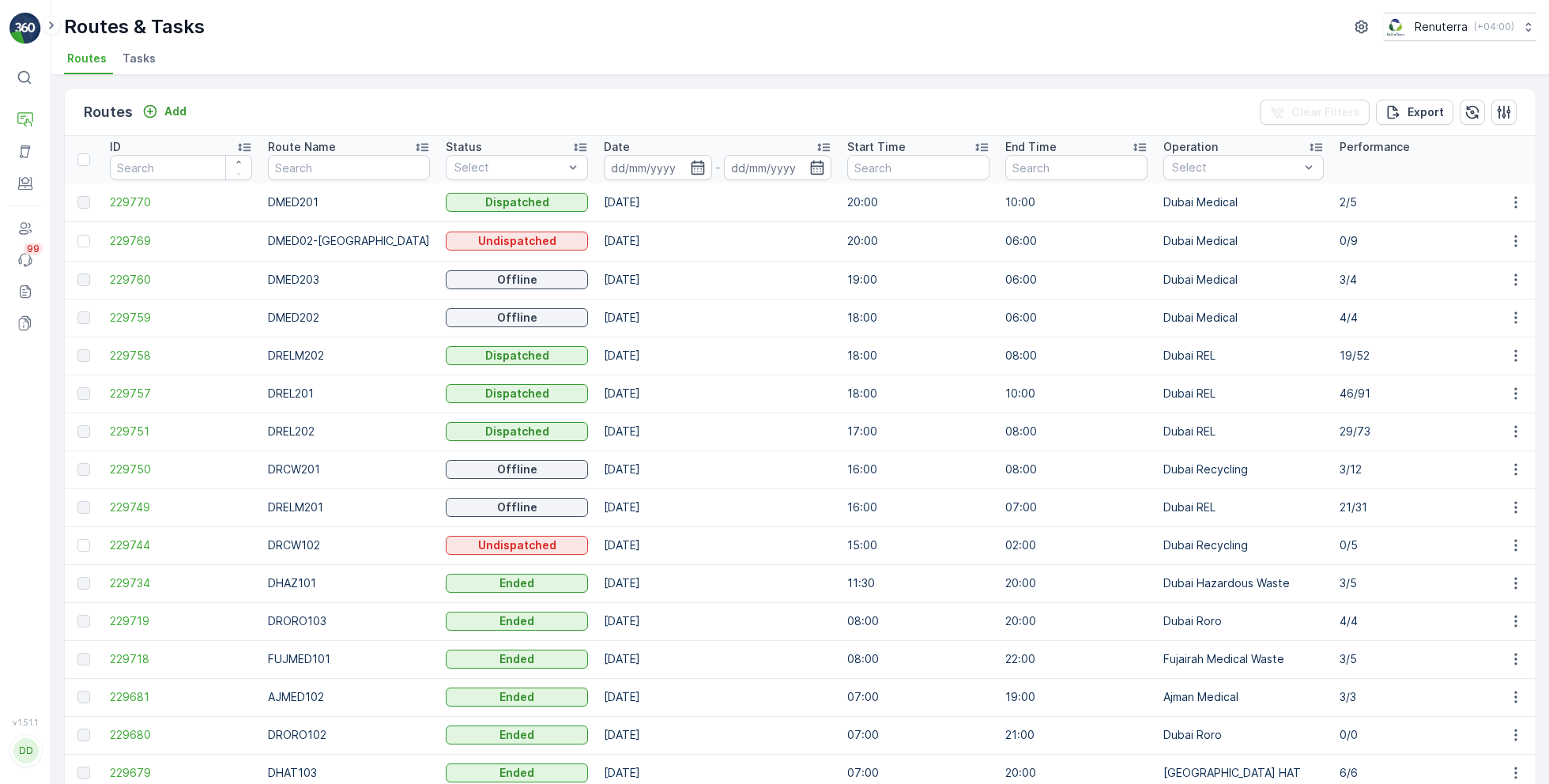
click at [664, 167] on input at bounding box center [658, 167] width 108 height 25
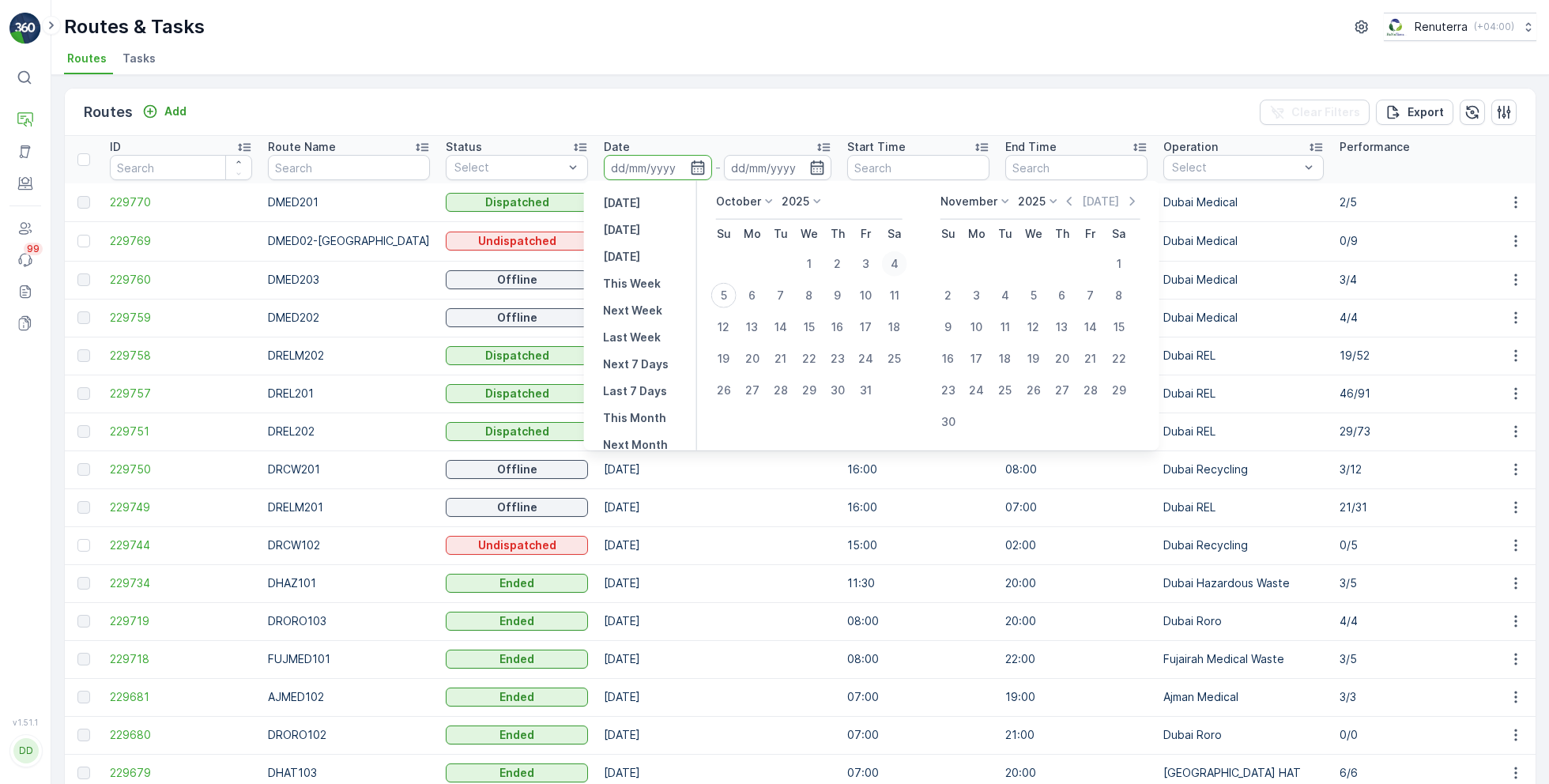
click at [897, 260] on div "4" at bounding box center [894, 263] width 25 height 25
type input "[DATE]"
click at [897, 260] on div "4" at bounding box center [894, 263] width 25 height 25
type input "[DATE]"
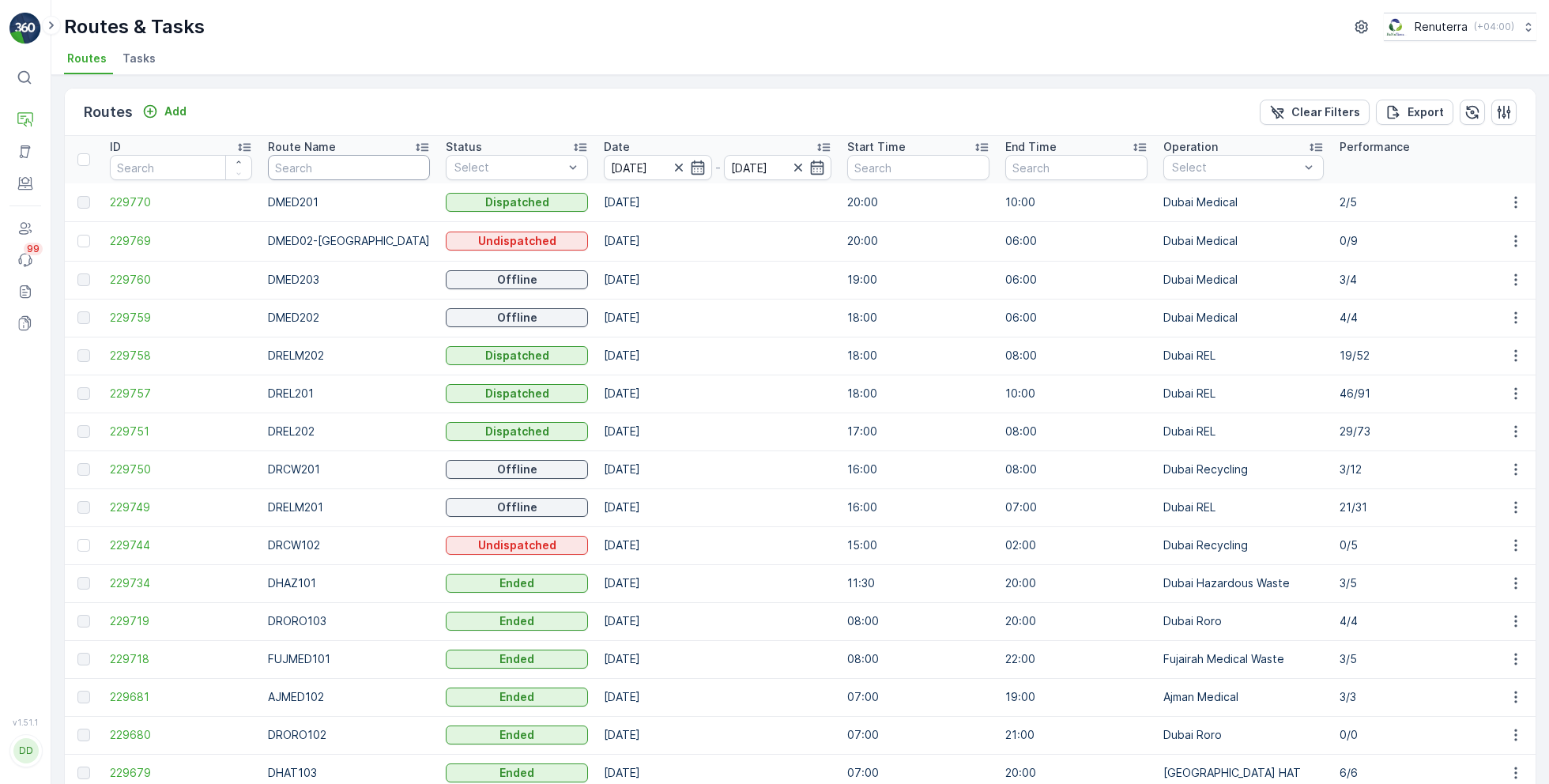
click at [340, 167] on input "text" at bounding box center [349, 167] width 162 height 25
type input "rel"
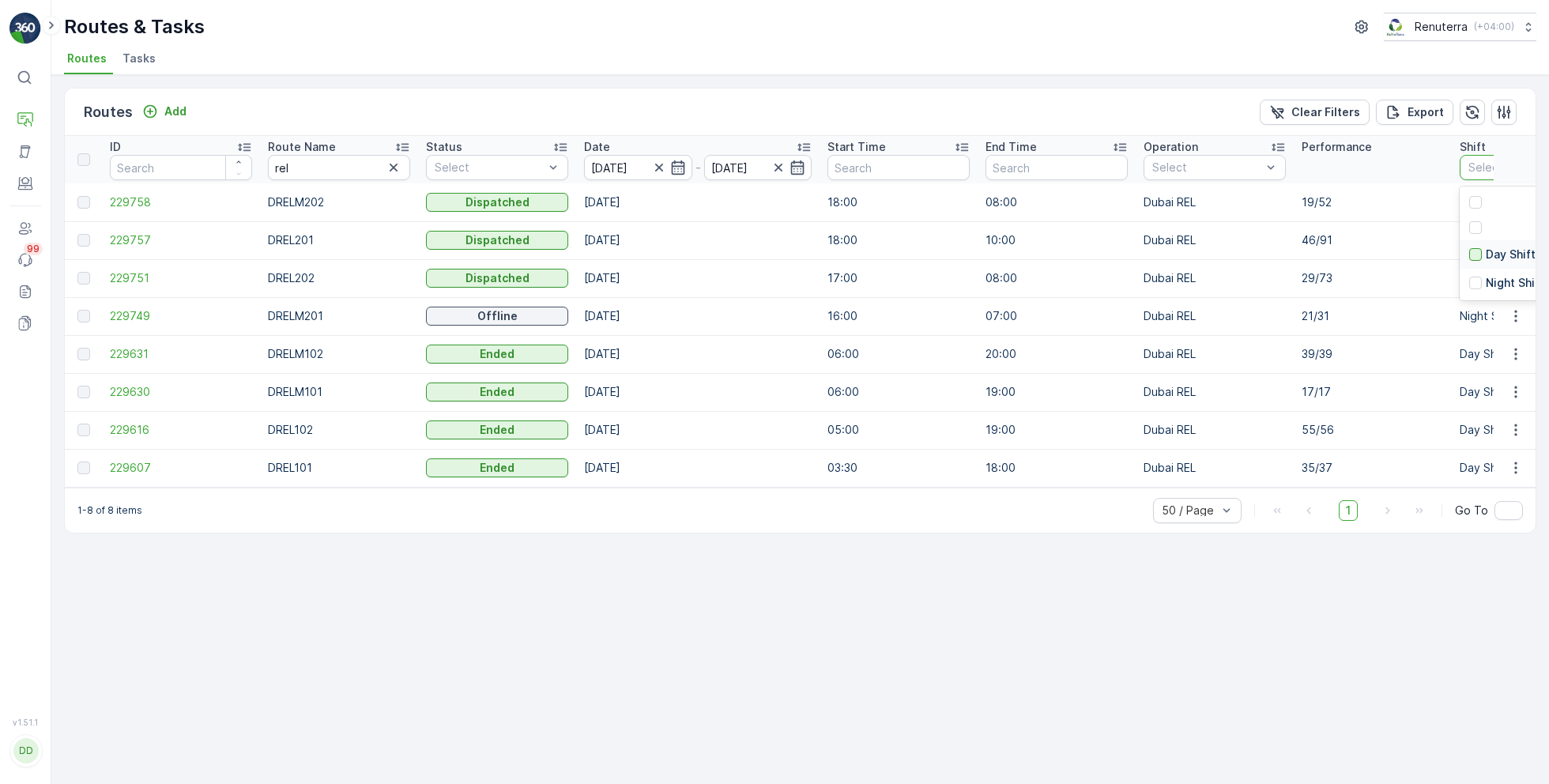
click at [1477, 253] on div at bounding box center [1475, 255] width 13 height 13
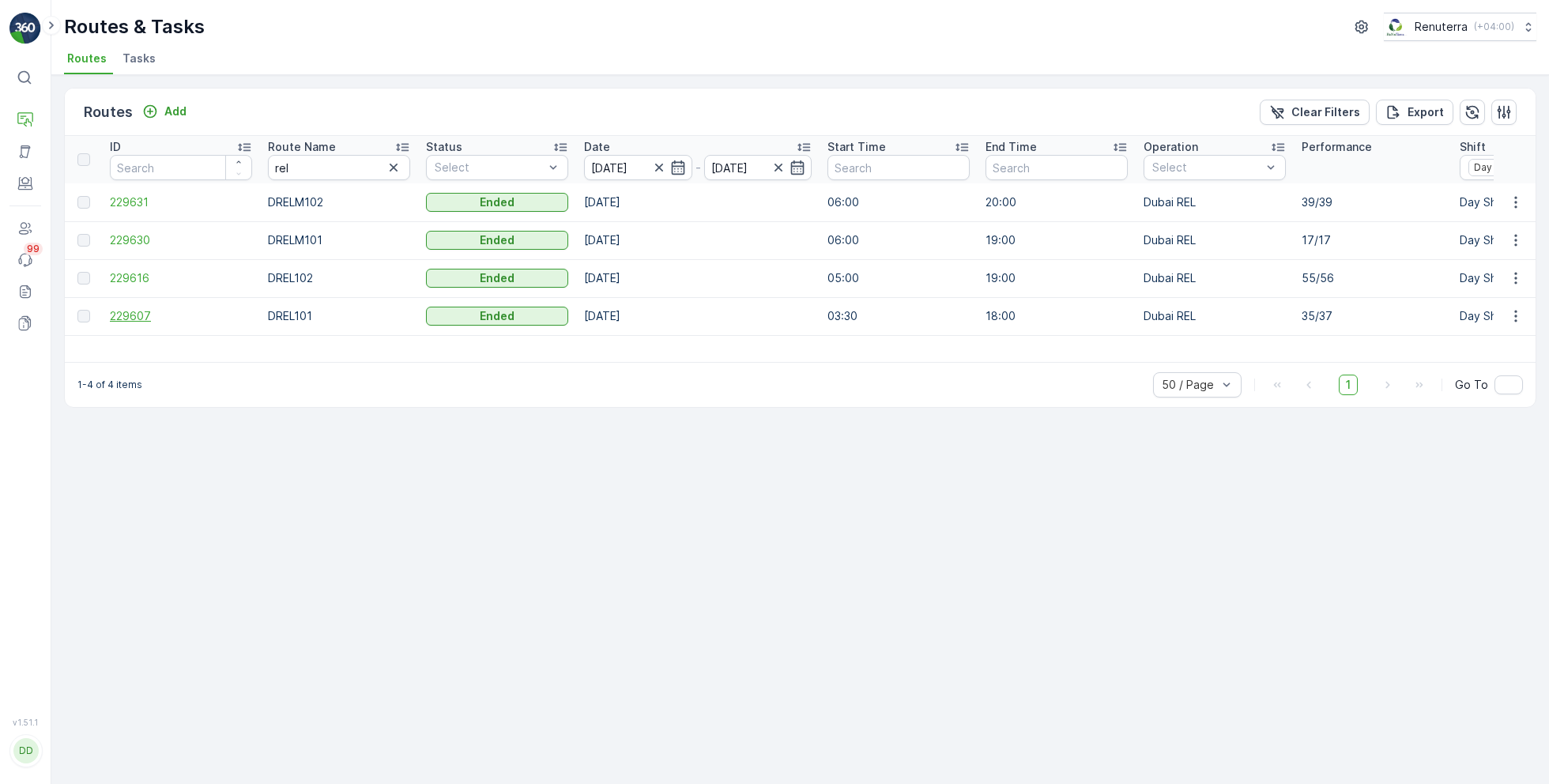
click at [131, 316] on span "229607" at bounding box center [181, 315] width 142 height 16
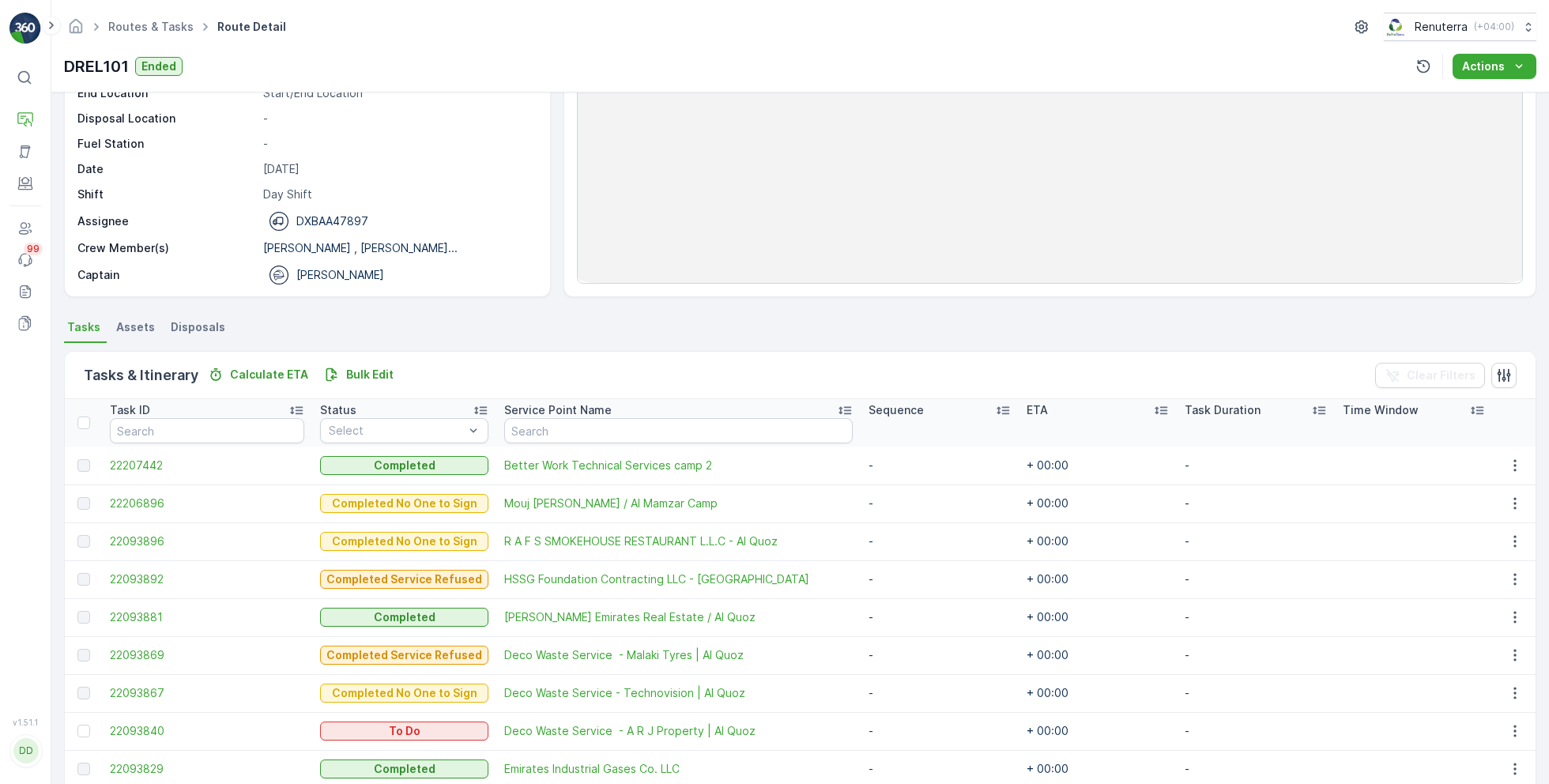
scroll to position [231, 0]
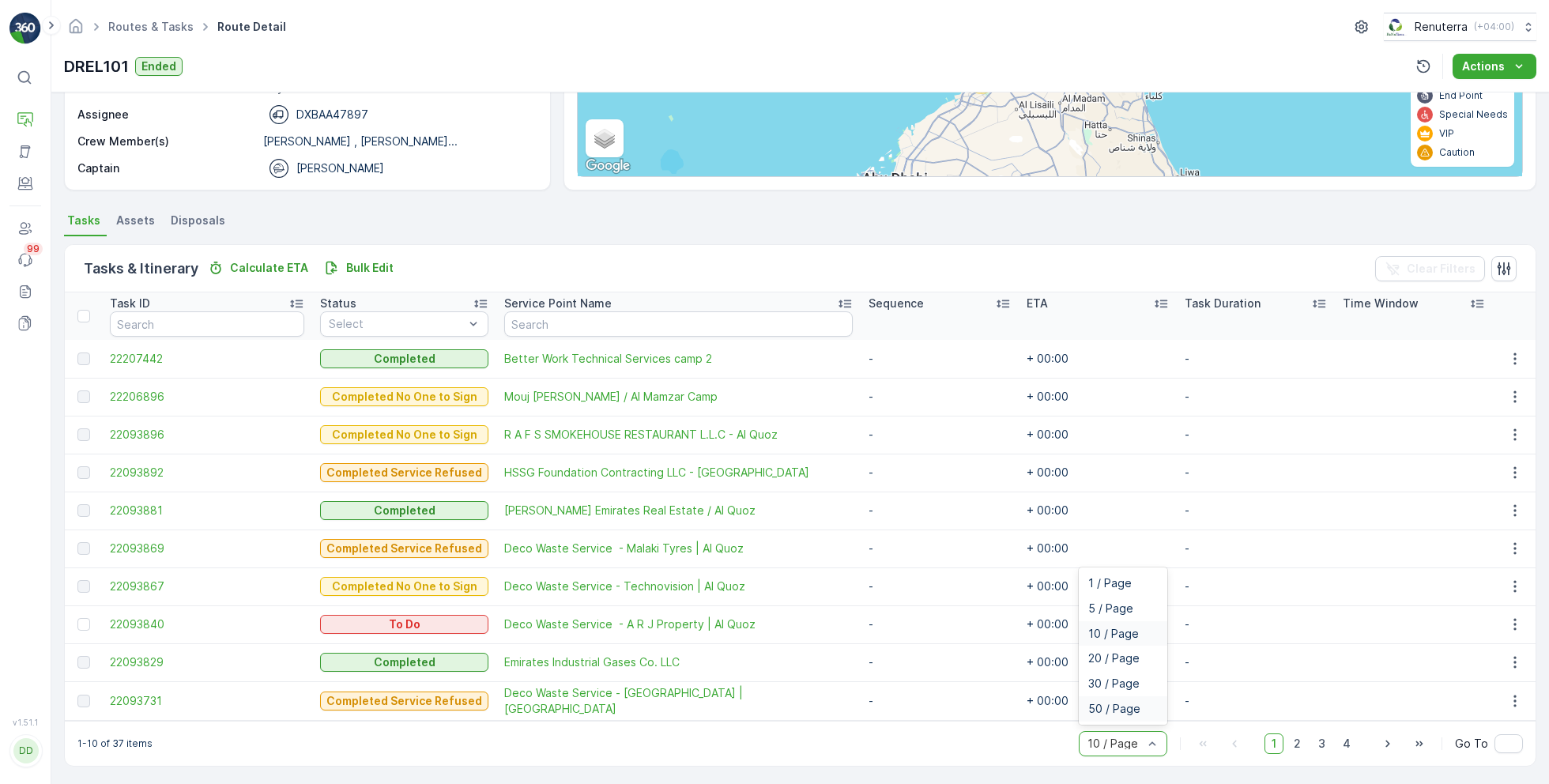
click at [1098, 705] on span "50 / Page" at bounding box center [1114, 708] width 52 height 13
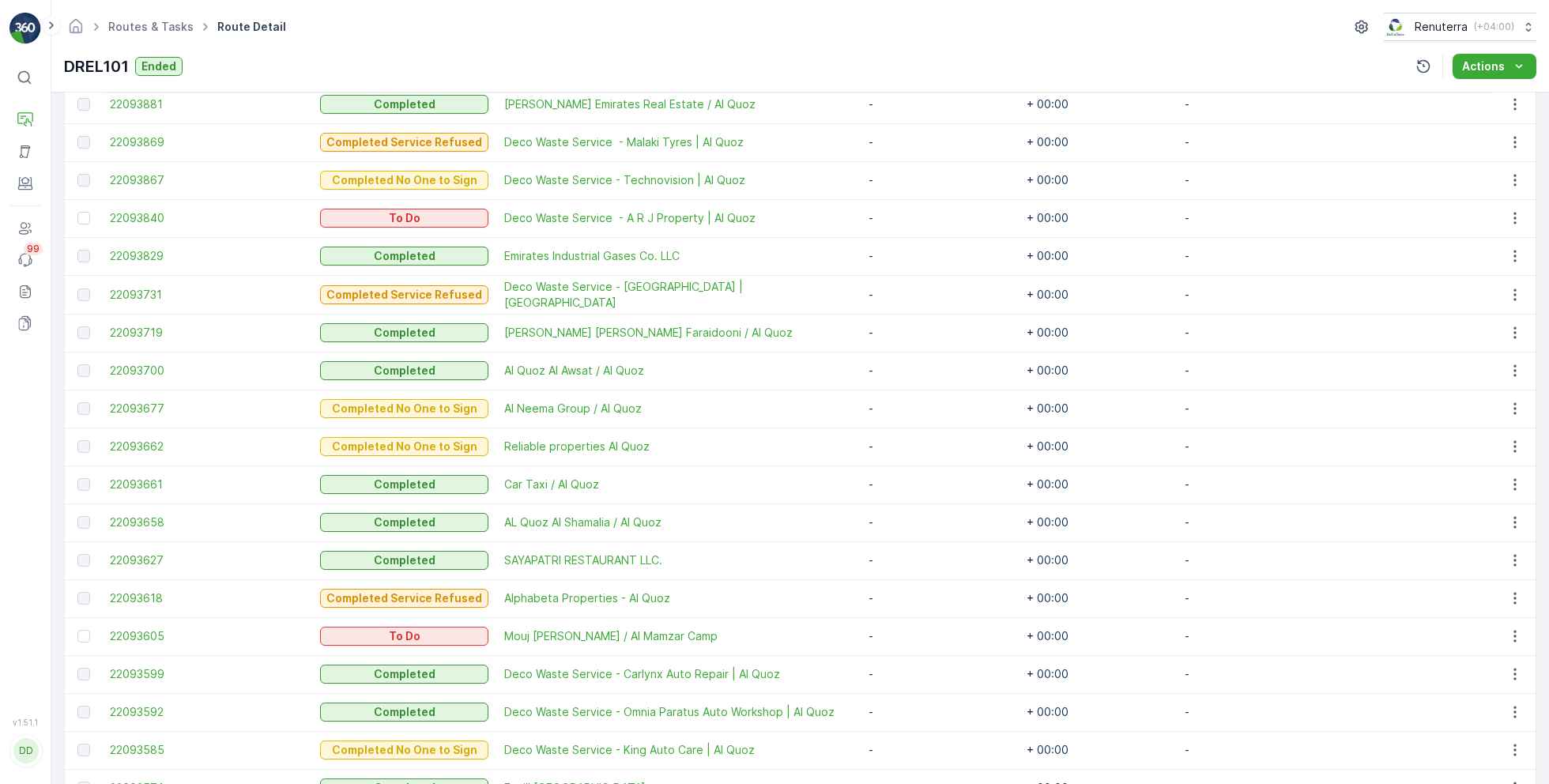
scroll to position [638, 0]
click at [85, 635] on div at bounding box center [84, 635] width 13 height 13
click at [77, 628] on input "checkbox" at bounding box center [77, 628] width 0 height 0
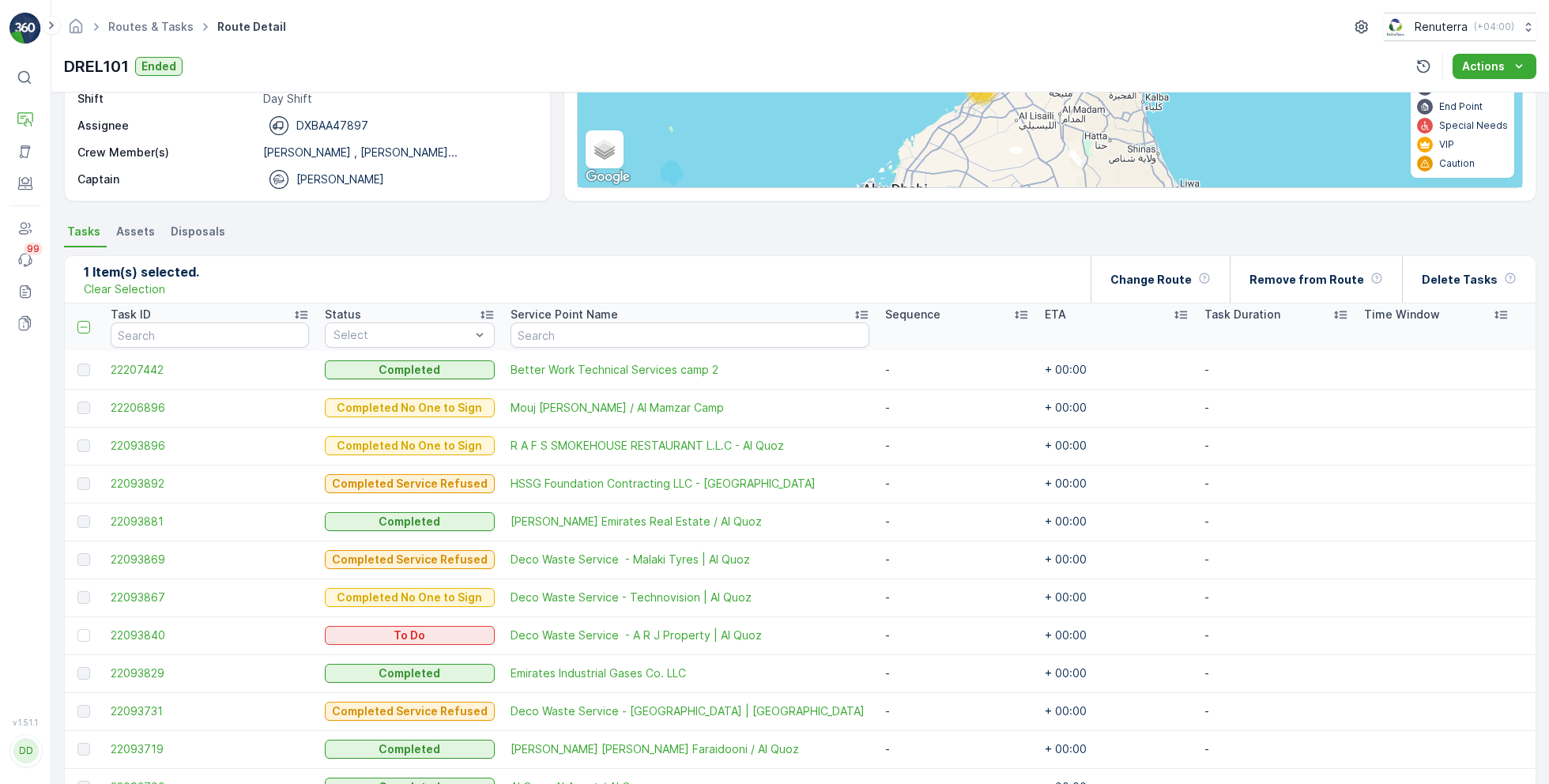
scroll to position [211, 0]
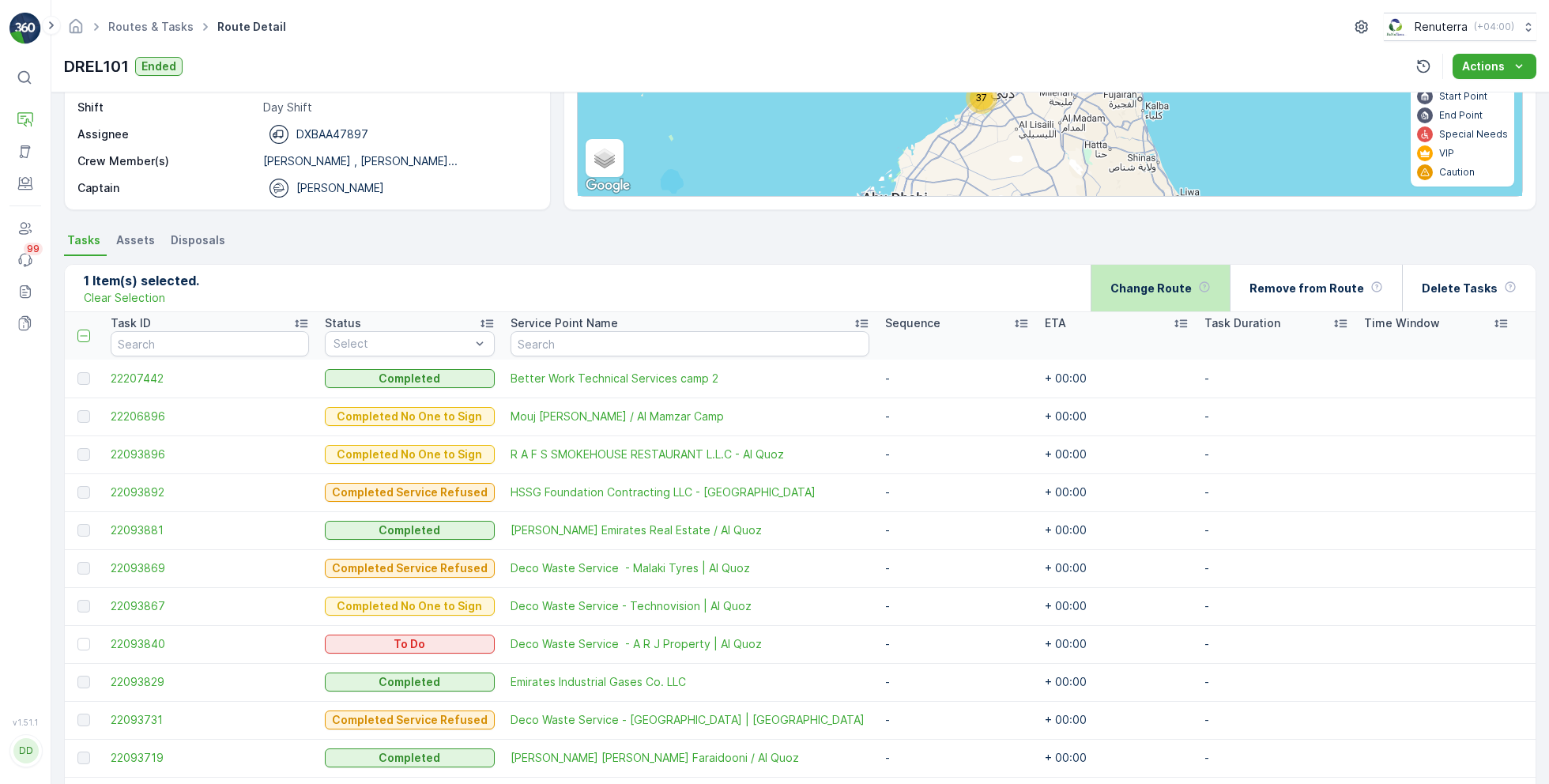
click at [1177, 287] on p "Change Route" at bounding box center [1150, 287] width 81 height 16
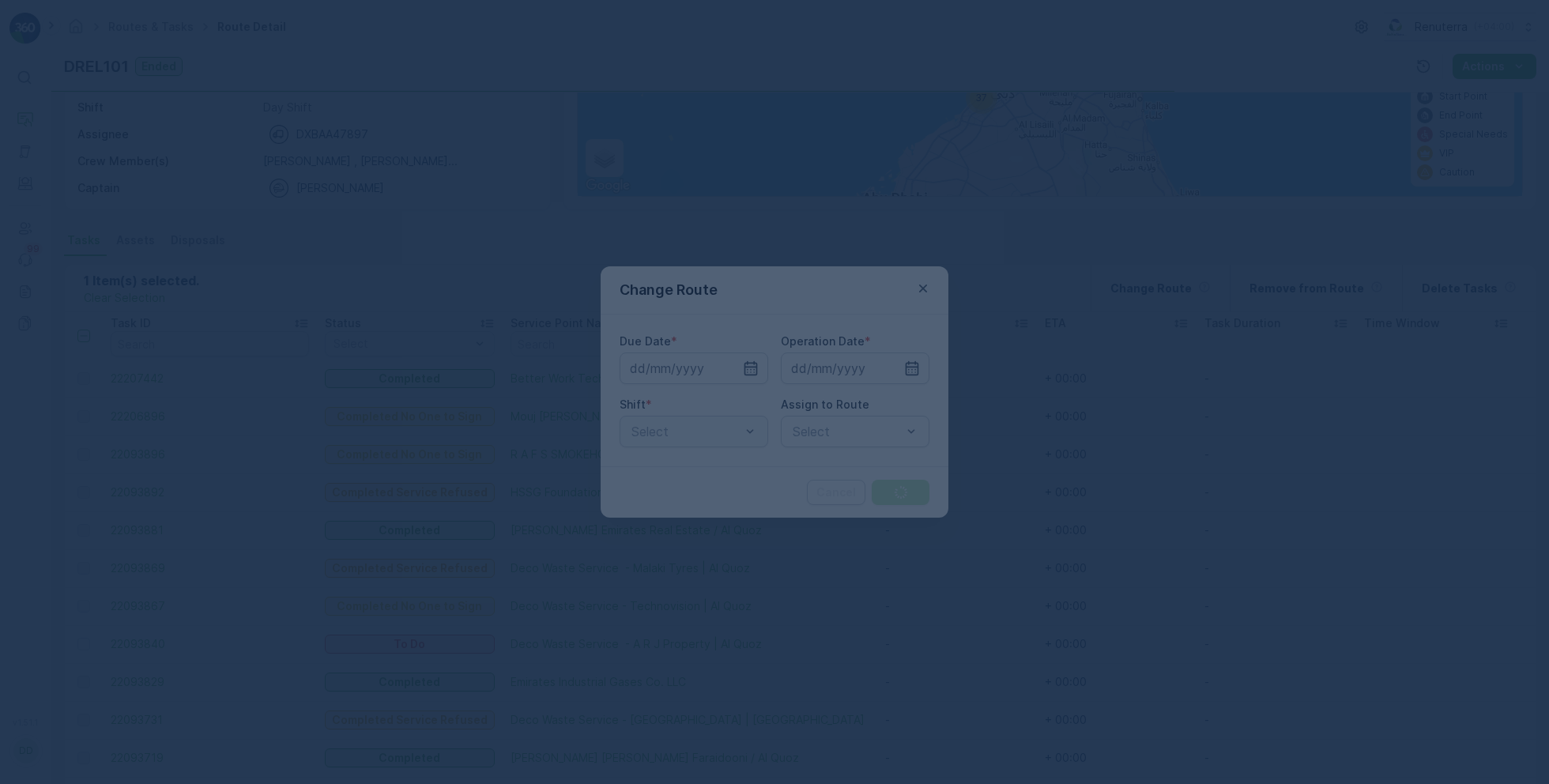
type input "[DATE]"
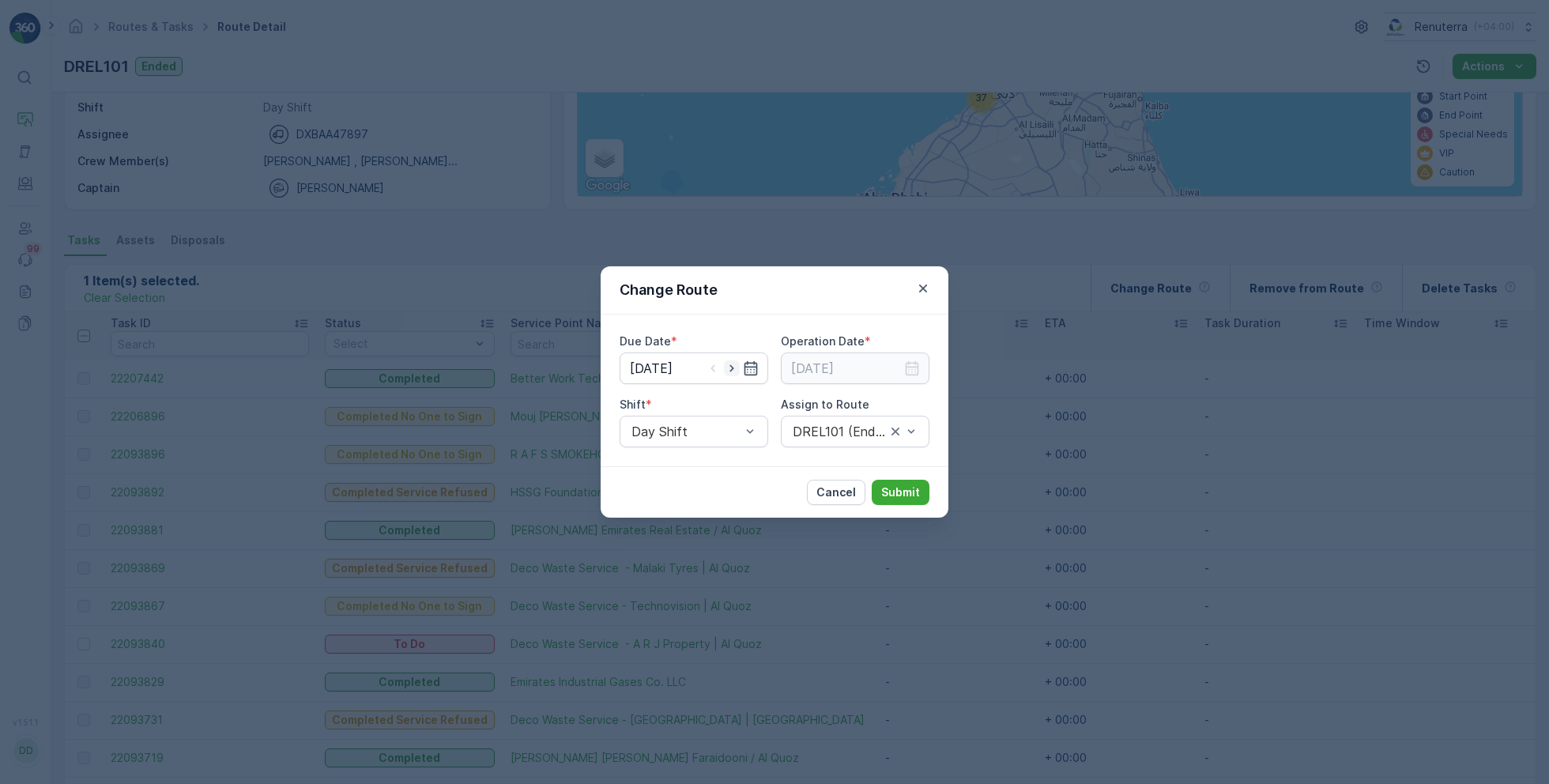
click at [732, 366] on icon "button" at bounding box center [731, 369] width 4 height 7
type input "[DATE]"
click at [860, 363] on input at bounding box center [854, 368] width 148 height 32
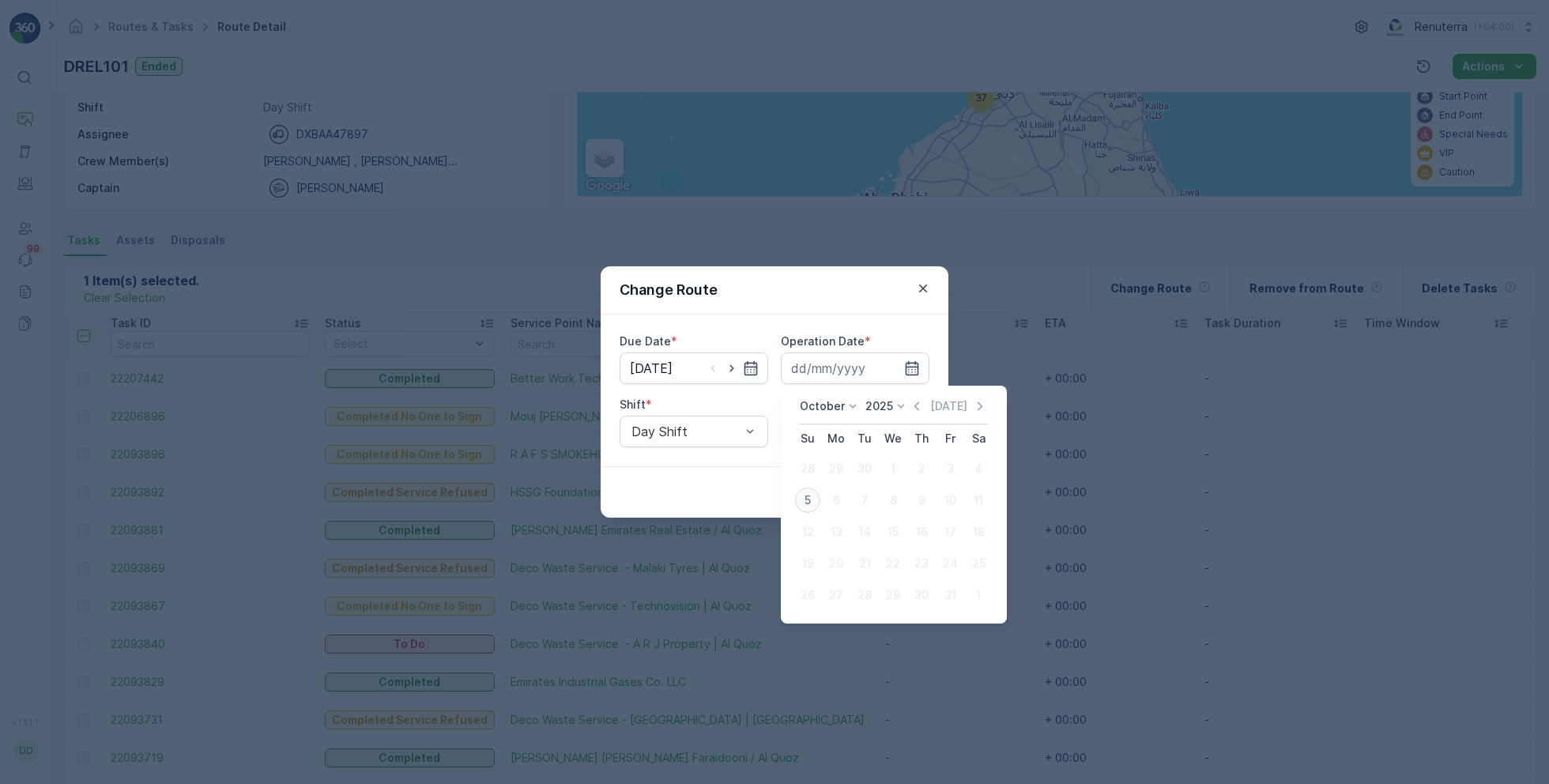
click at [810, 500] on div "5" at bounding box center [807, 499] width 25 height 25
type input "[DATE]"
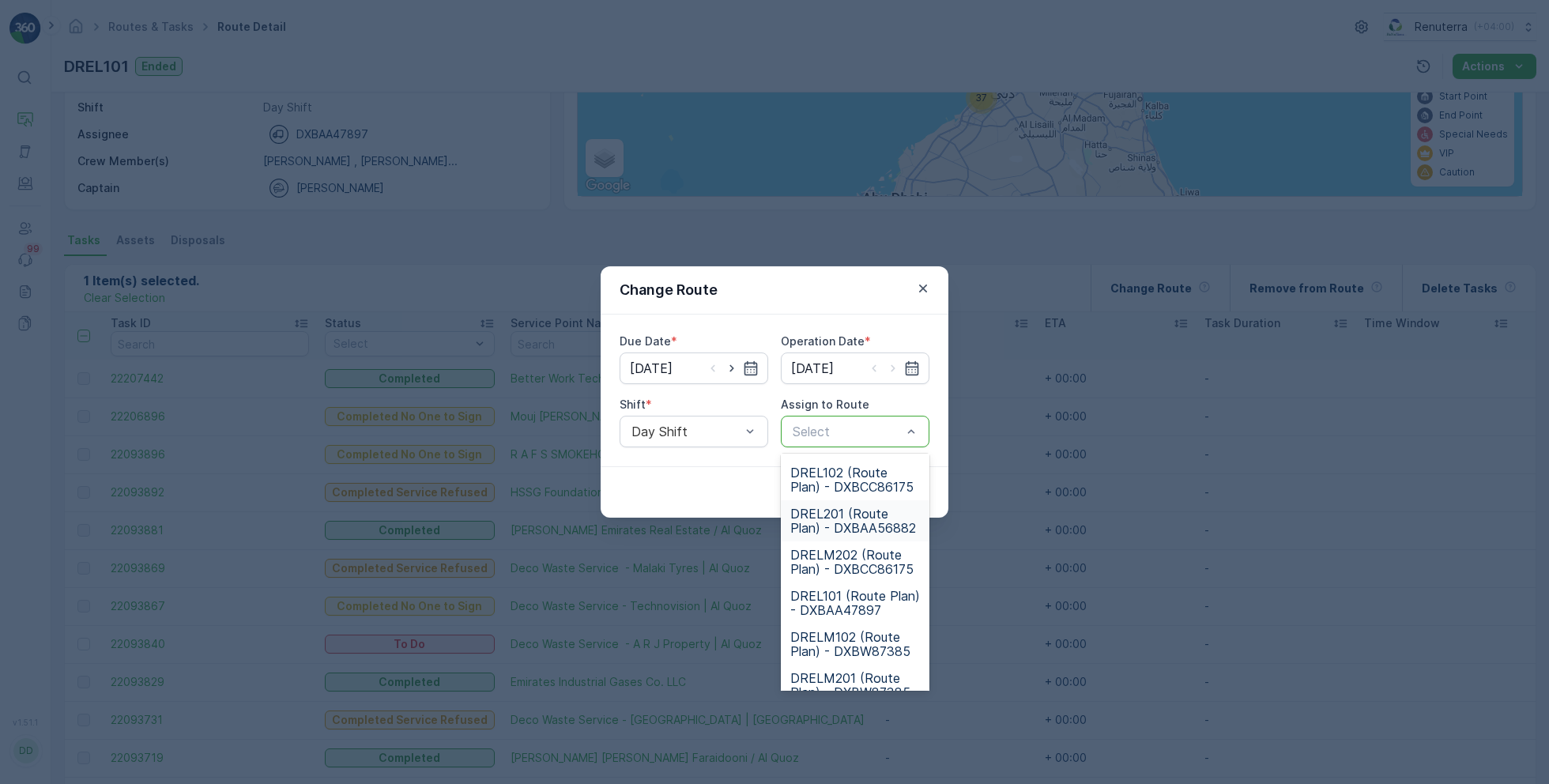
scroll to position [85, 0]
click at [852, 589] on span "DREL101 (Route Plan) - DXBAA47897" at bounding box center [854, 597] width 130 height 28
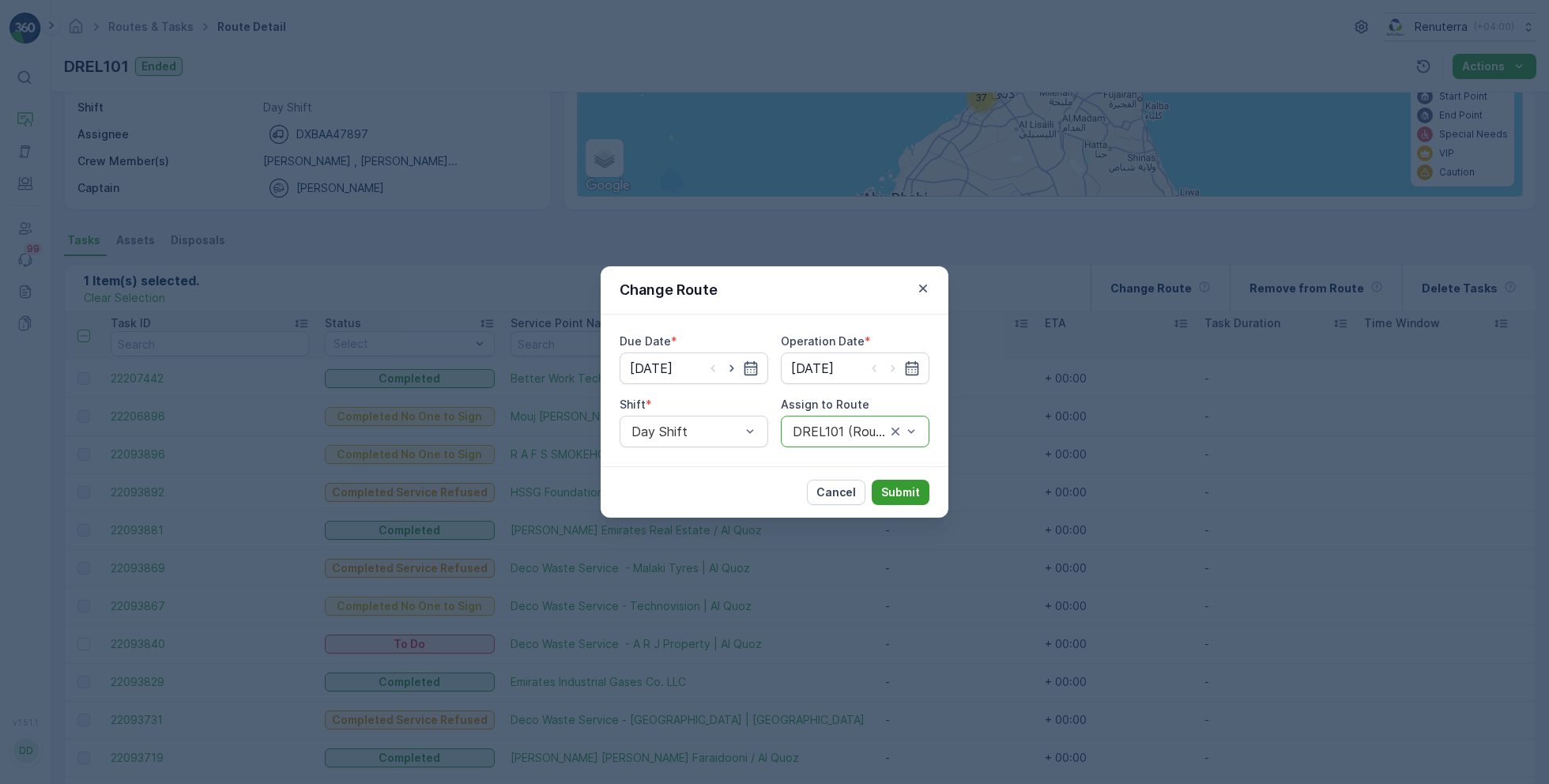
click at [908, 492] on p "Submit" at bounding box center [900, 492] width 38 height 16
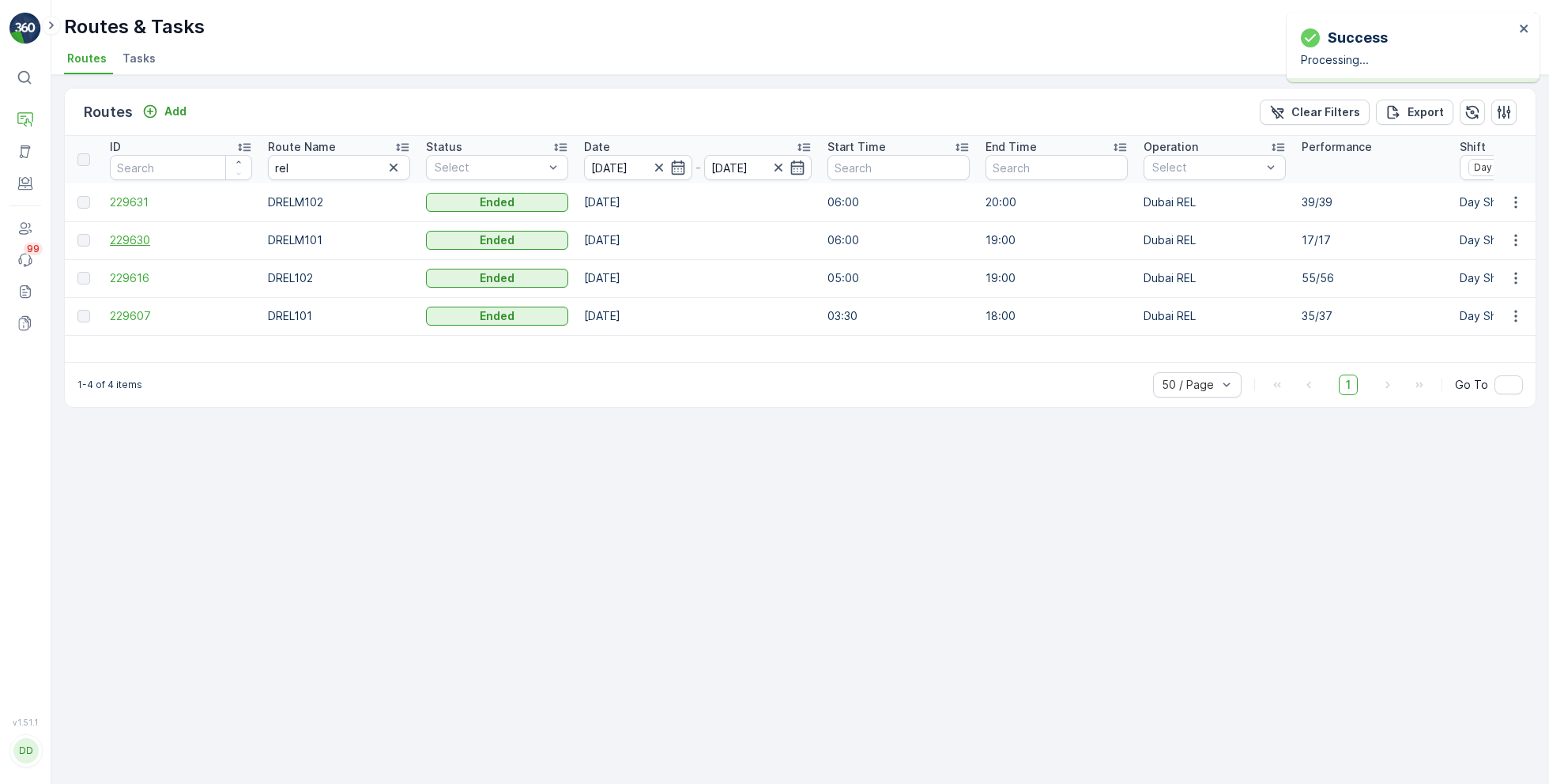
click at [145, 237] on span "229630" at bounding box center [181, 240] width 142 height 16
click at [127, 199] on span "229631" at bounding box center [181, 202] width 142 height 16
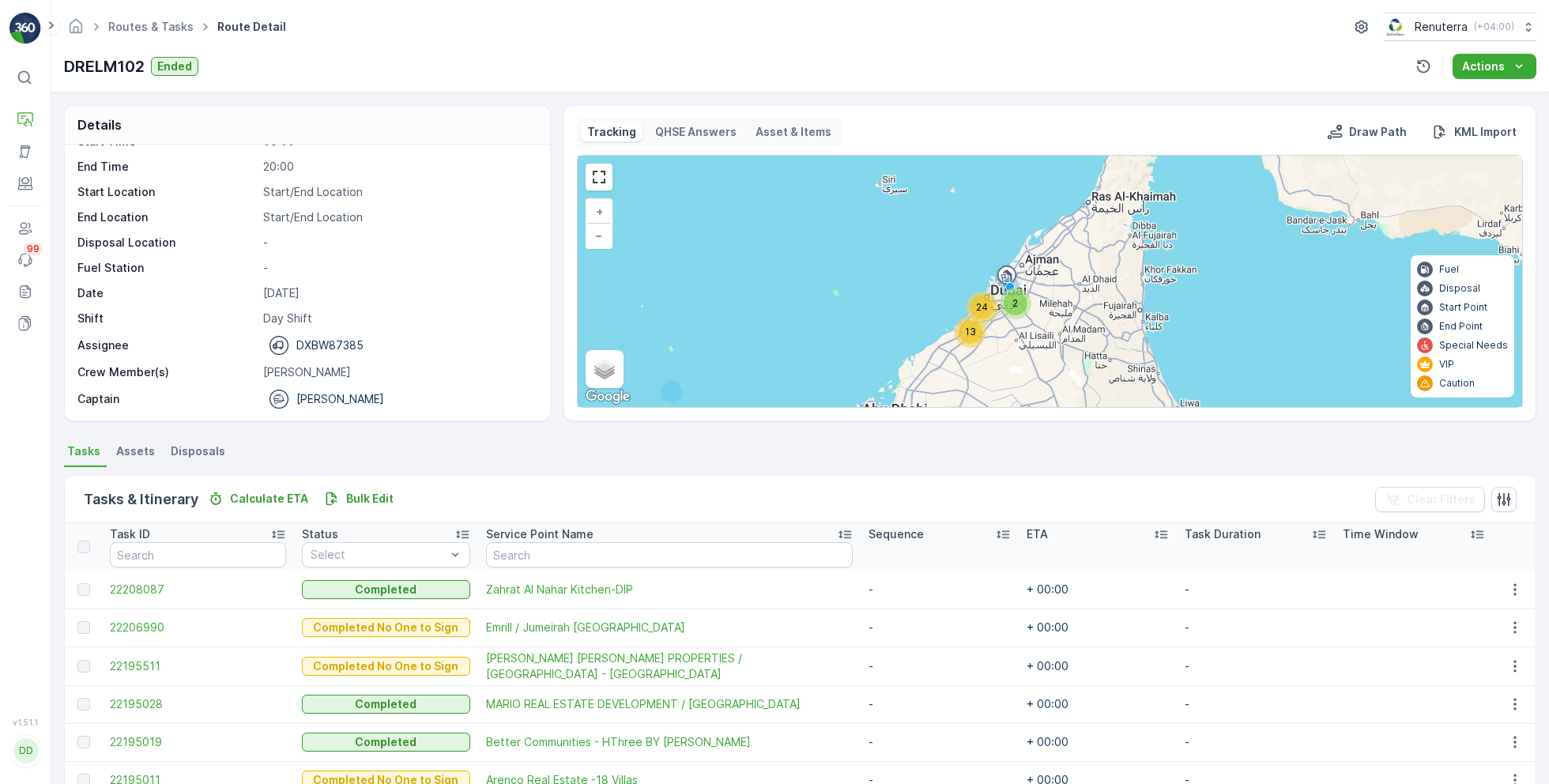
click at [972, 342] on div "13" at bounding box center [970, 332] width 32 height 32
